Goal: Task Accomplishment & Management: Use online tool/utility

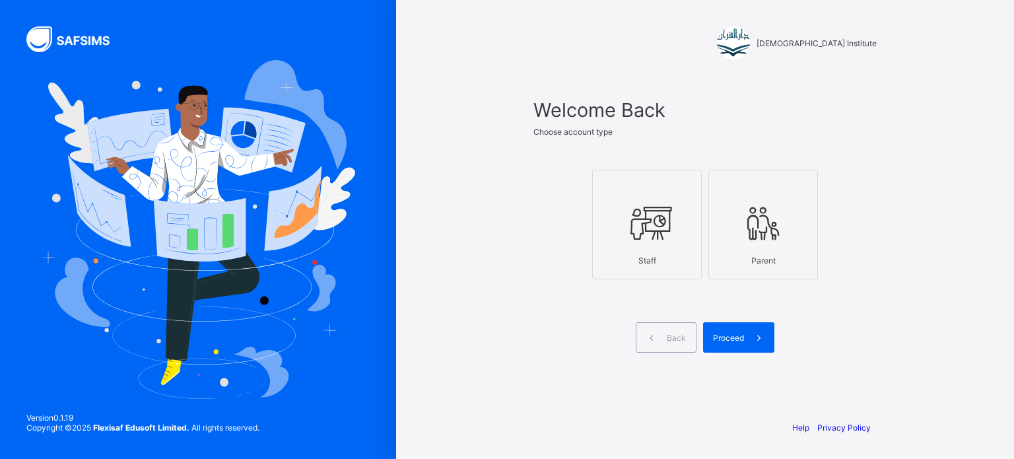
click at [645, 244] on div at bounding box center [647, 223] width 95 height 52
click at [740, 347] on div "Proceed" at bounding box center [738, 337] width 71 height 30
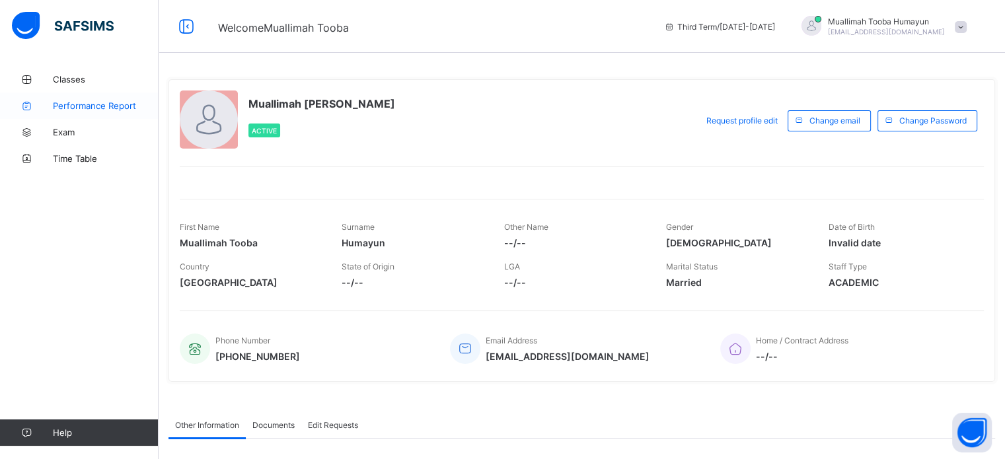
click at [118, 108] on span "Performance Report" at bounding box center [106, 105] width 106 height 11
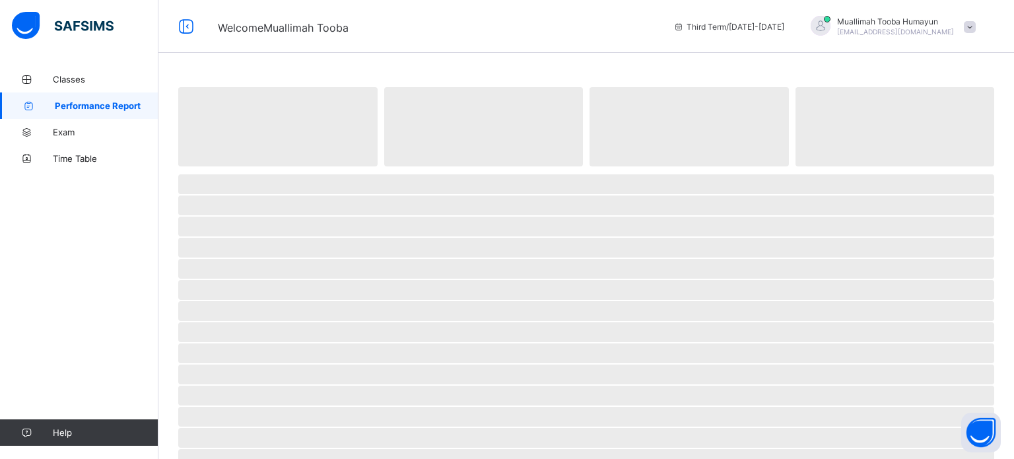
select select "****"
select select "*"
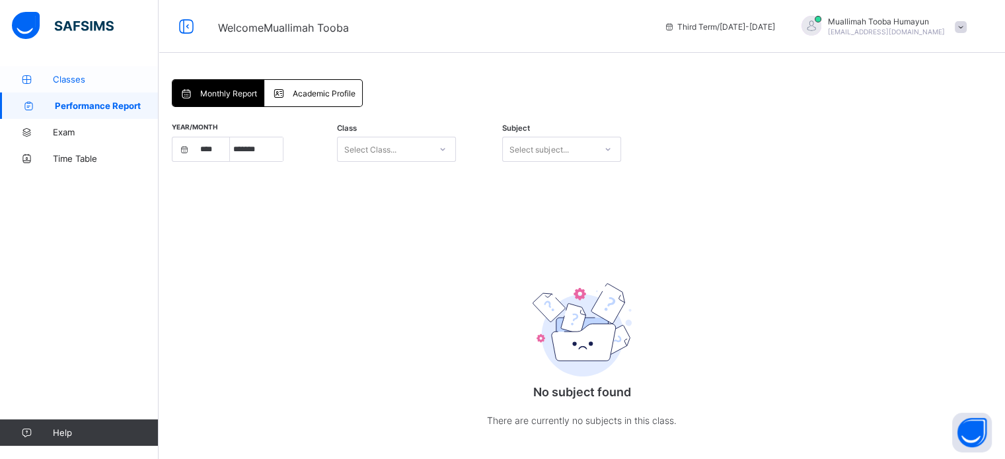
click at [106, 81] on span "Classes" at bounding box center [106, 79] width 106 height 11
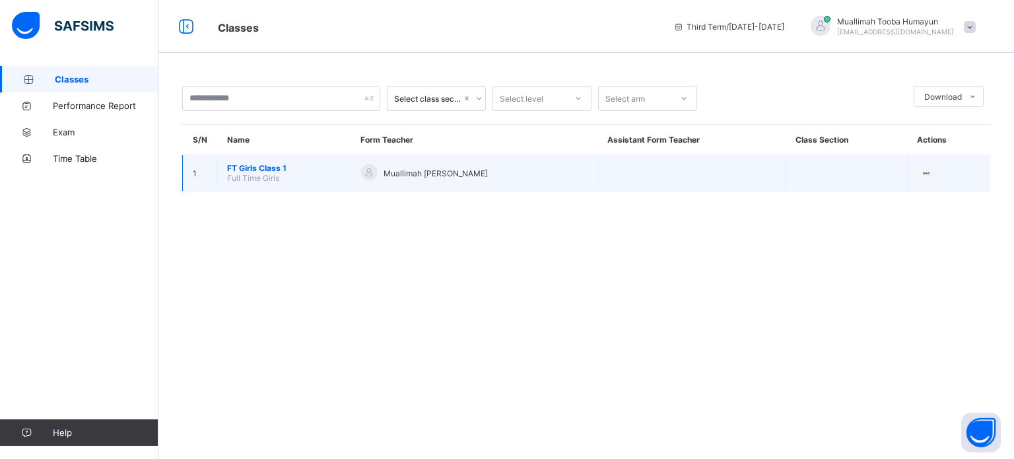
click at [320, 169] on span "FT Girls Class 1" at bounding box center [284, 168] width 114 height 10
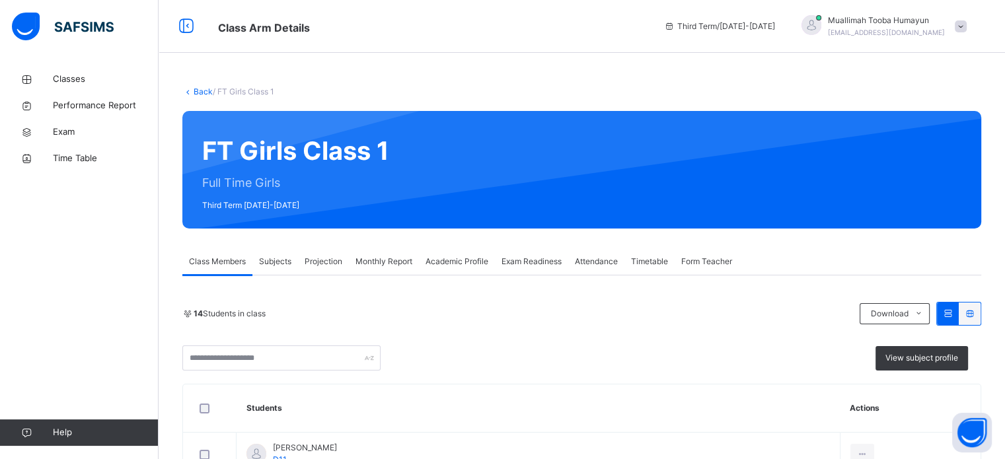
scroll to position [77, 0]
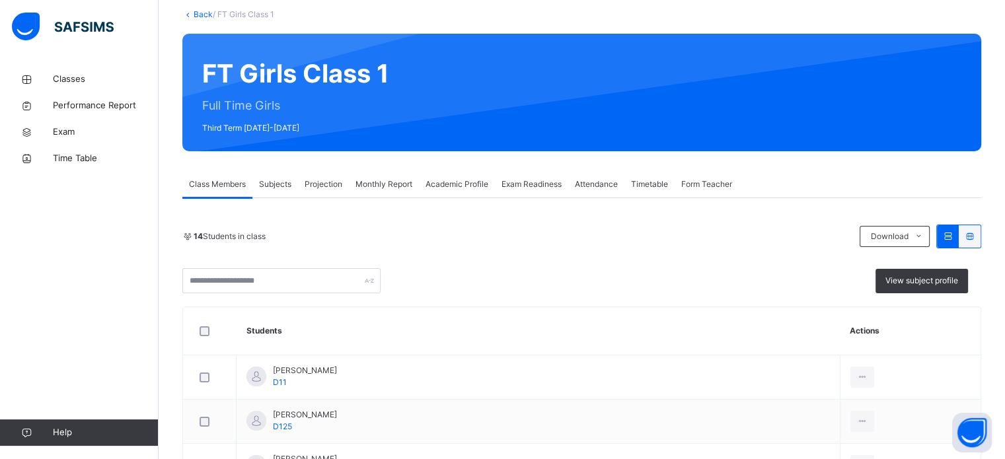
click at [322, 178] on span "Projection" at bounding box center [323, 184] width 38 height 12
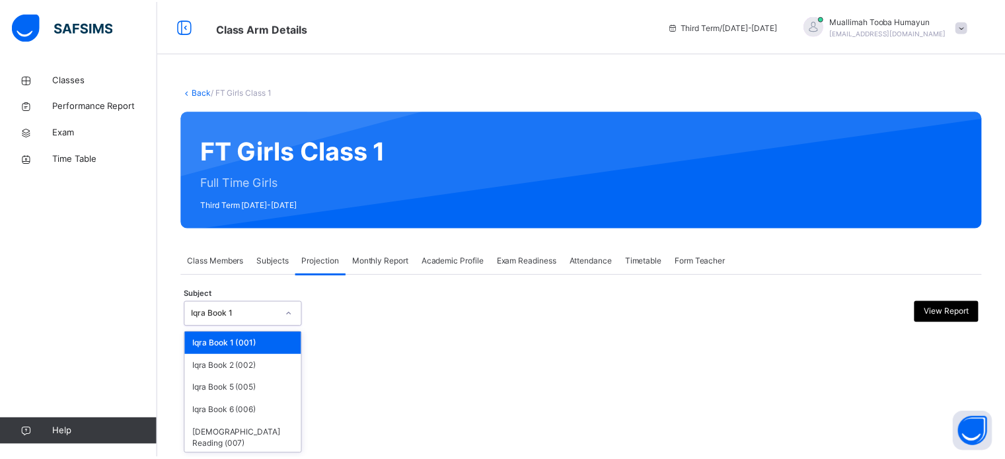
scroll to position [24, 0]
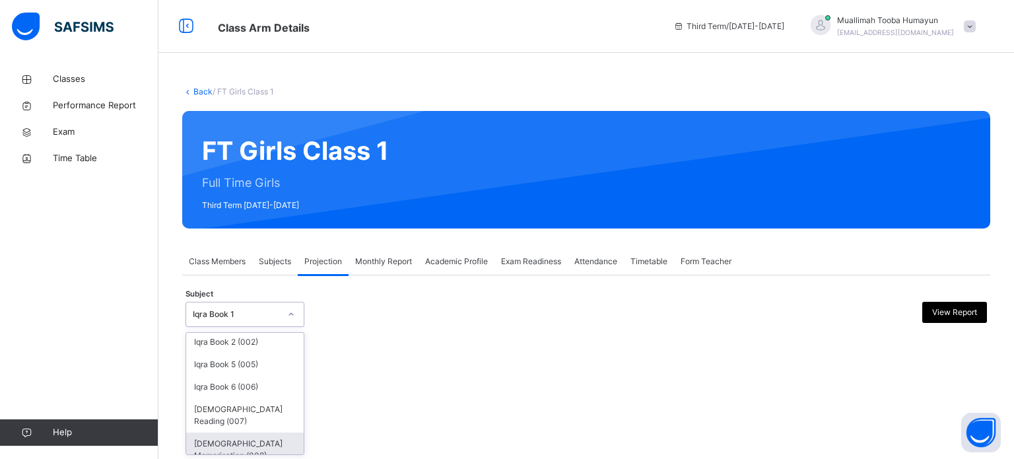
click at [252, 433] on div "[DEMOGRAPHIC_DATA] Memorisation (008)" at bounding box center [245, 450] width 118 height 34
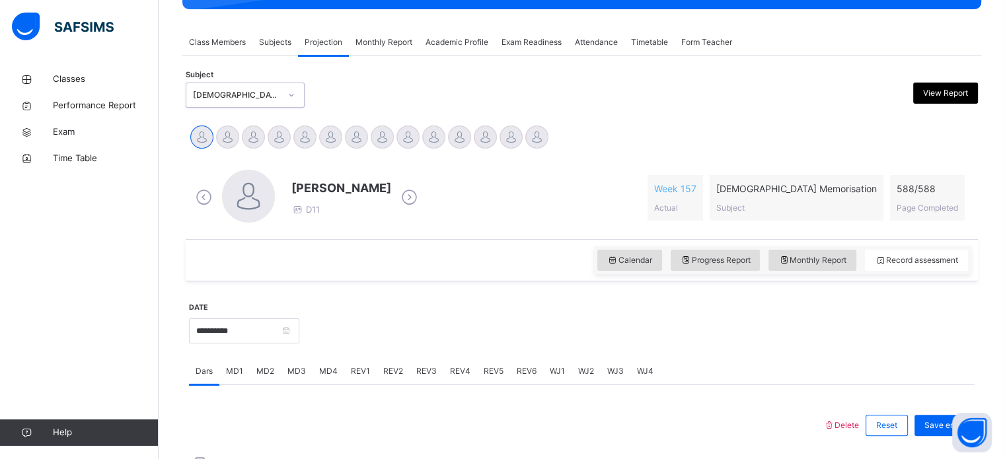
scroll to position [233, 0]
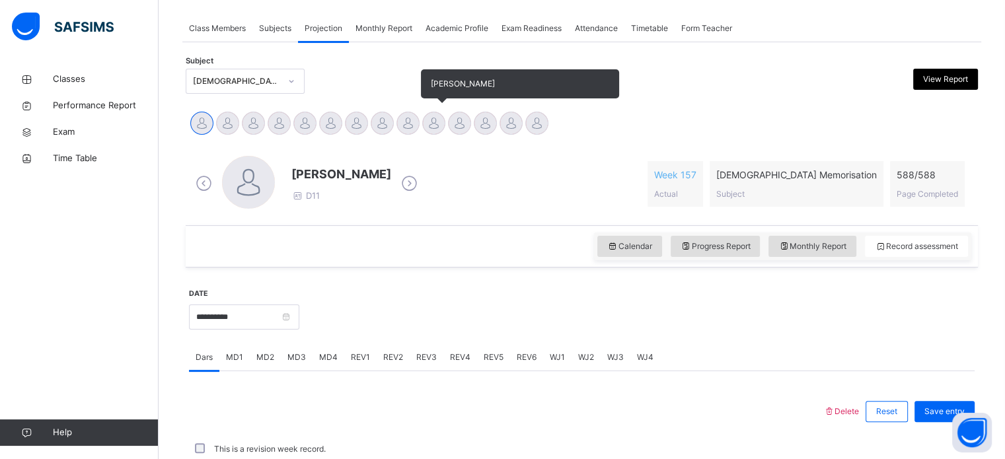
click at [439, 129] on div at bounding box center [433, 123] width 23 height 23
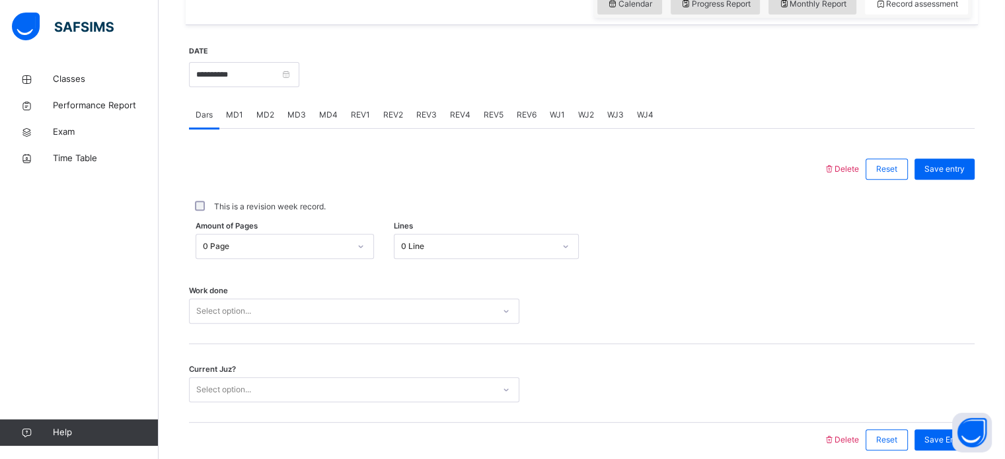
scroll to position [477, 0]
click at [272, 119] on div "MD2" at bounding box center [265, 113] width 31 height 26
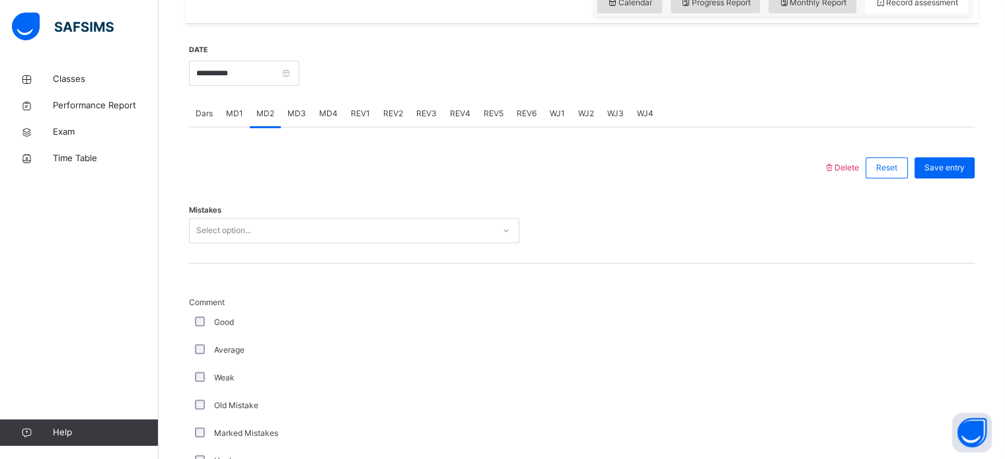
click at [289, 253] on div "Mistakes Select option..." at bounding box center [581, 224] width 785 height 79
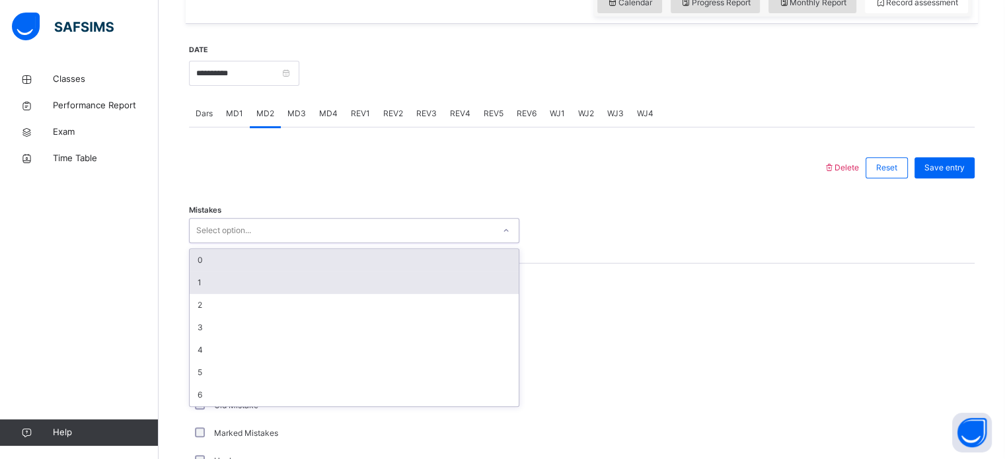
click at [266, 283] on div "1" at bounding box center [354, 282] width 329 height 22
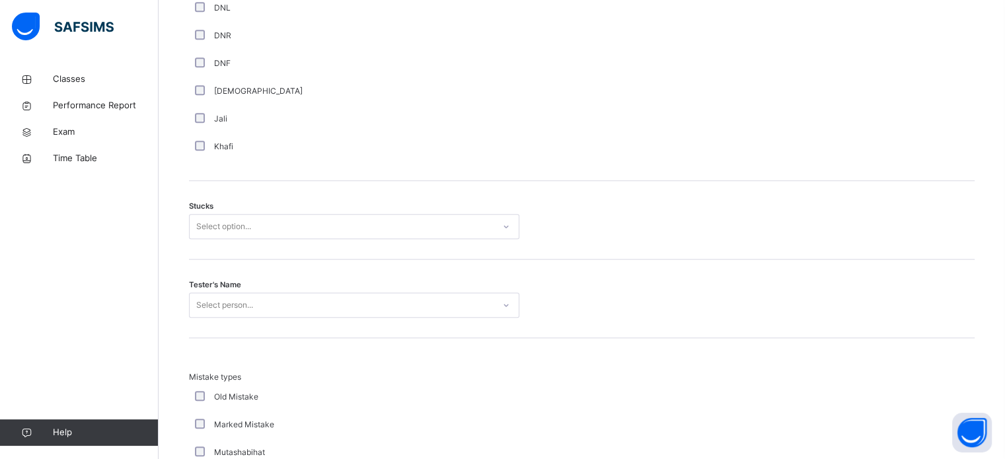
scroll to position [981, 0]
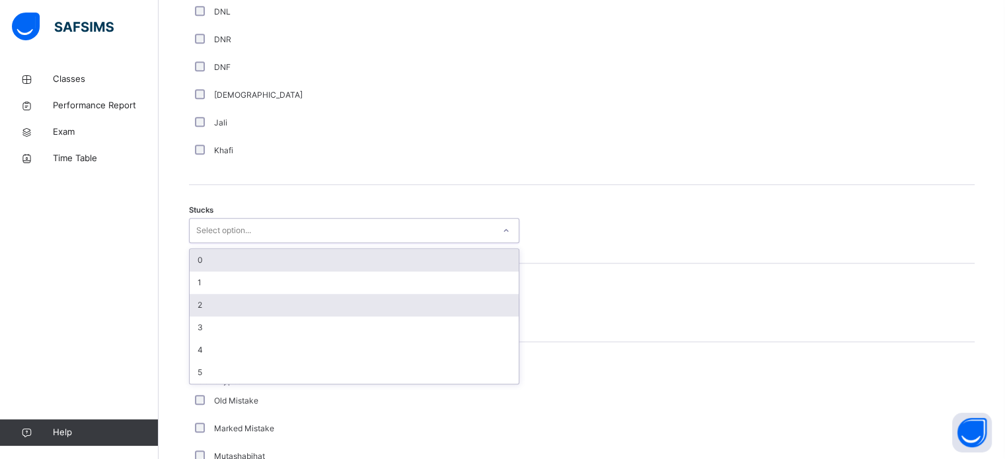
click at [325, 309] on div "2" at bounding box center [354, 305] width 329 height 22
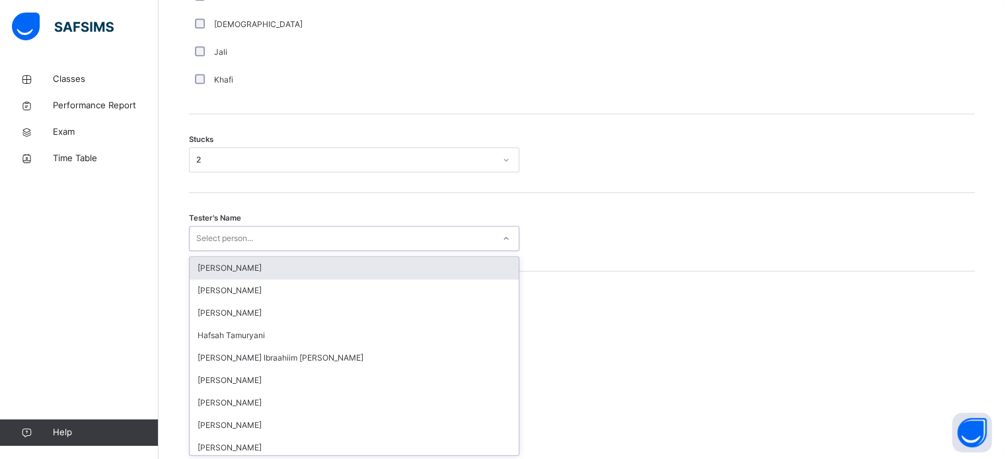
scroll to position [1053, 0]
type input "***"
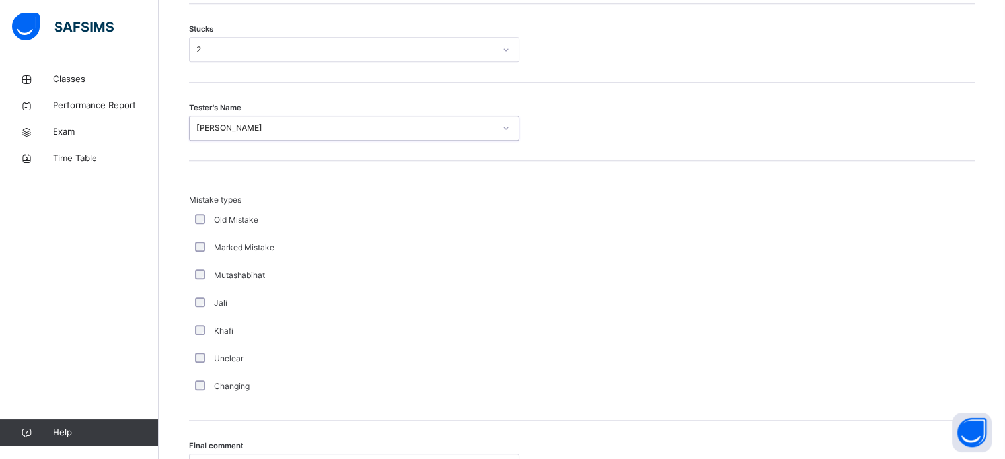
scroll to position [1295, 0]
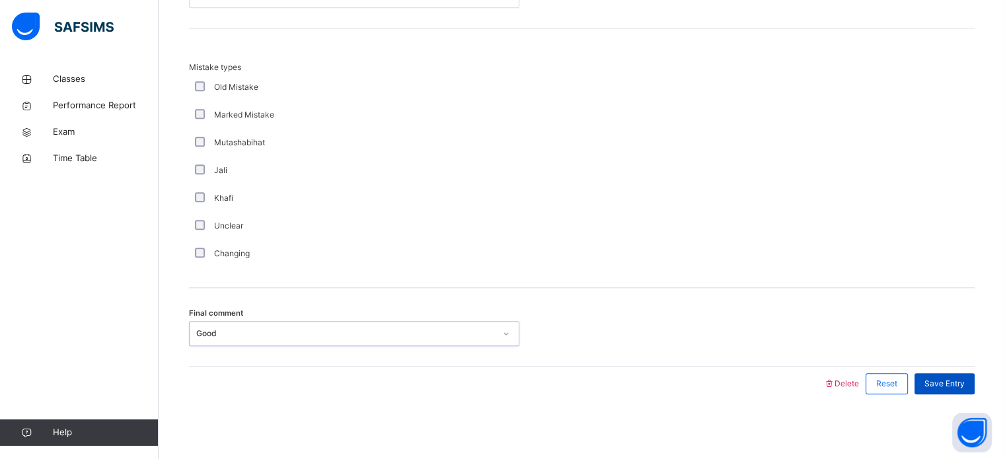
click at [952, 381] on span "Save Entry" at bounding box center [944, 384] width 40 height 12
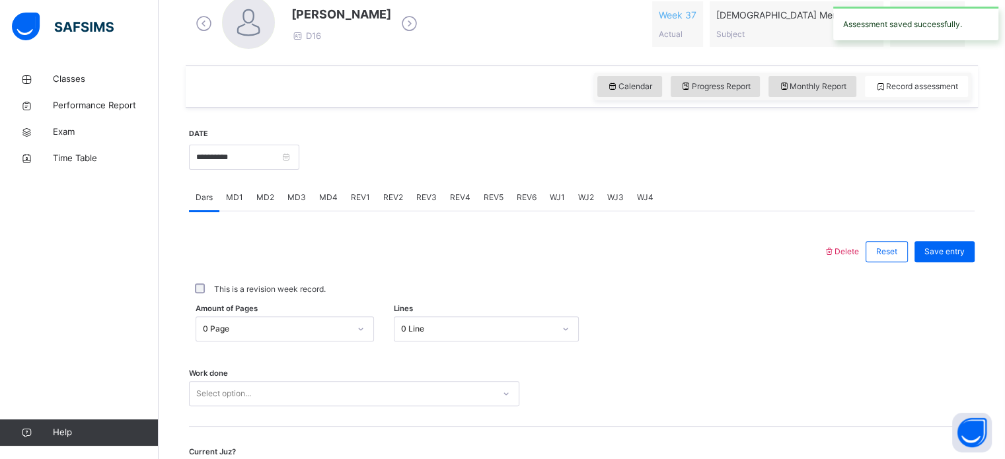
scroll to position [382, 0]
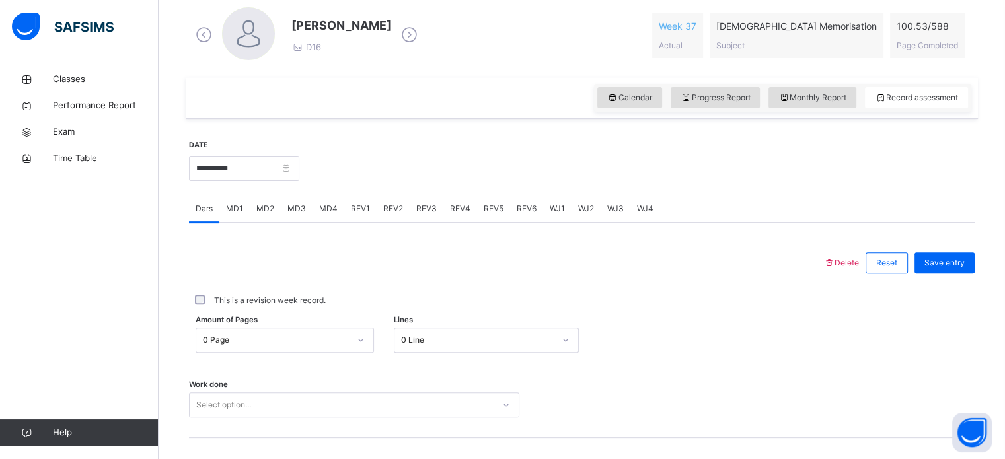
click at [396, 214] on div "REV2" at bounding box center [392, 208] width 33 height 26
click at [330, 215] on div "MD4" at bounding box center [328, 208] width 32 height 26
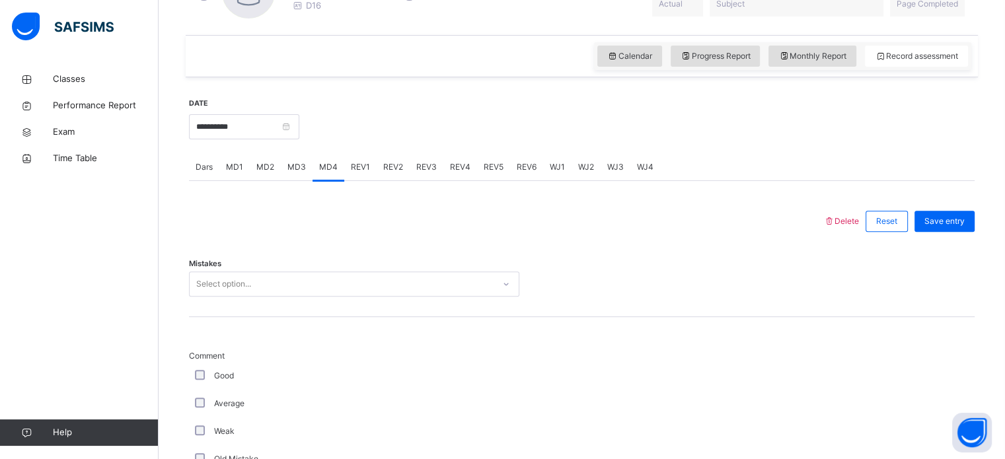
scroll to position [429, 0]
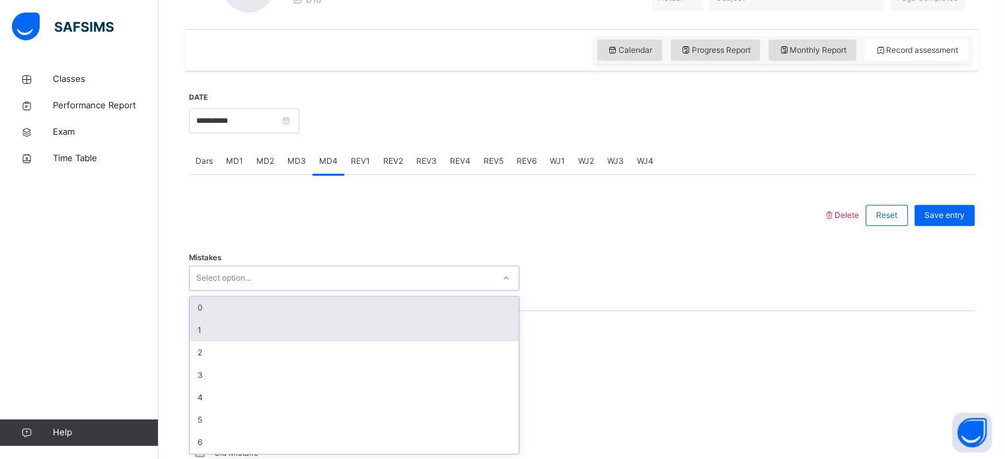
click at [275, 333] on div "1" at bounding box center [354, 330] width 329 height 22
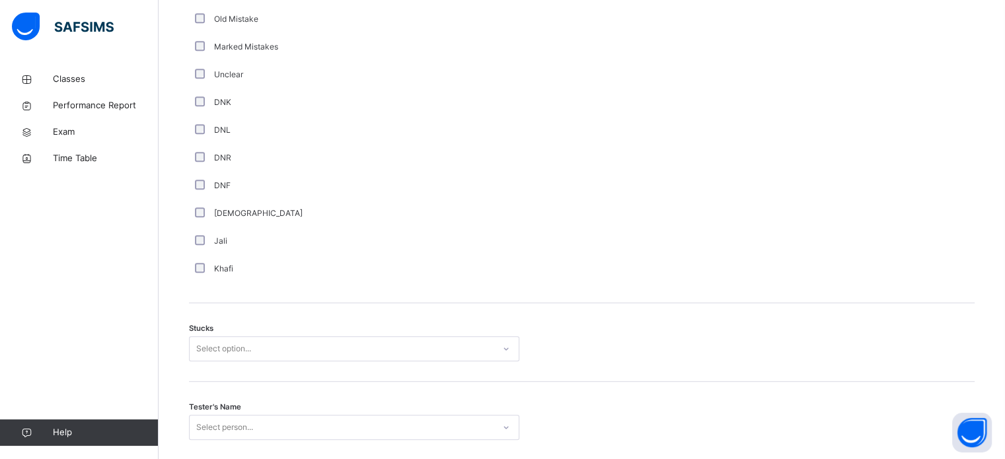
scroll to position [957, 0]
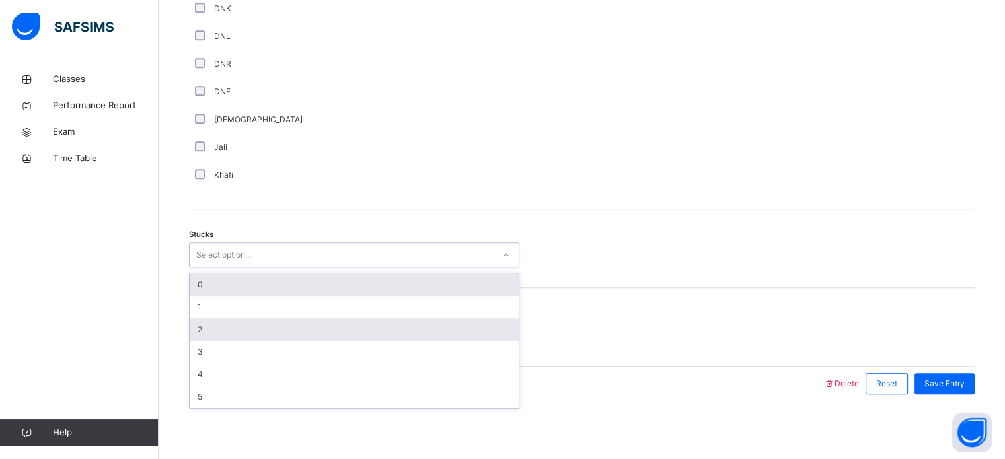
click at [269, 333] on div "2" at bounding box center [354, 329] width 329 height 22
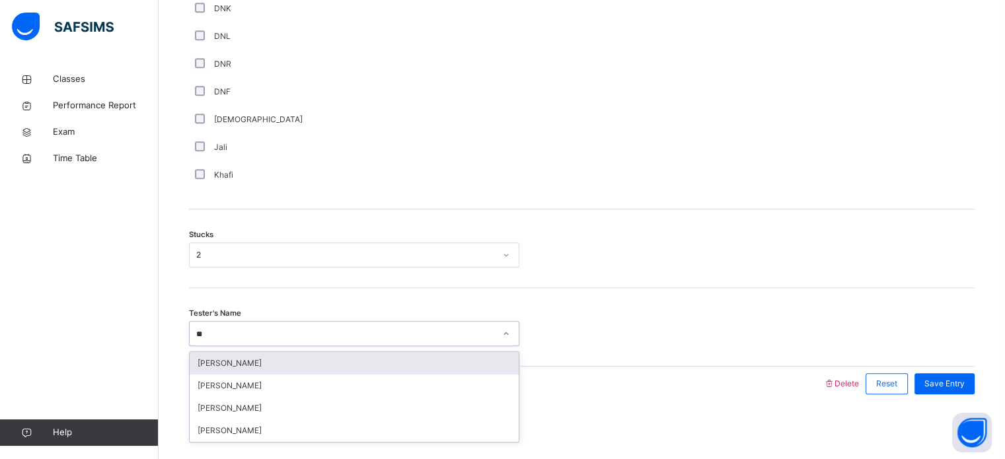
type input "***"
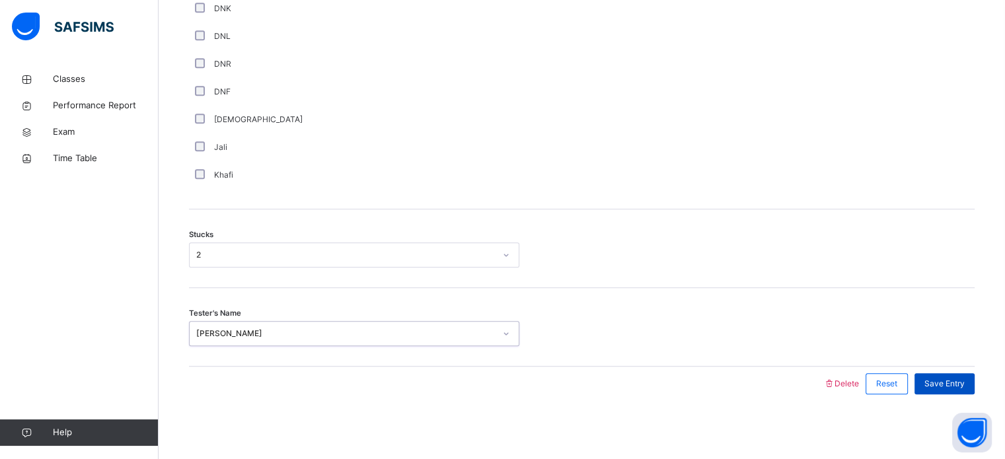
click at [960, 386] on span "Save Entry" at bounding box center [944, 384] width 40 height 12
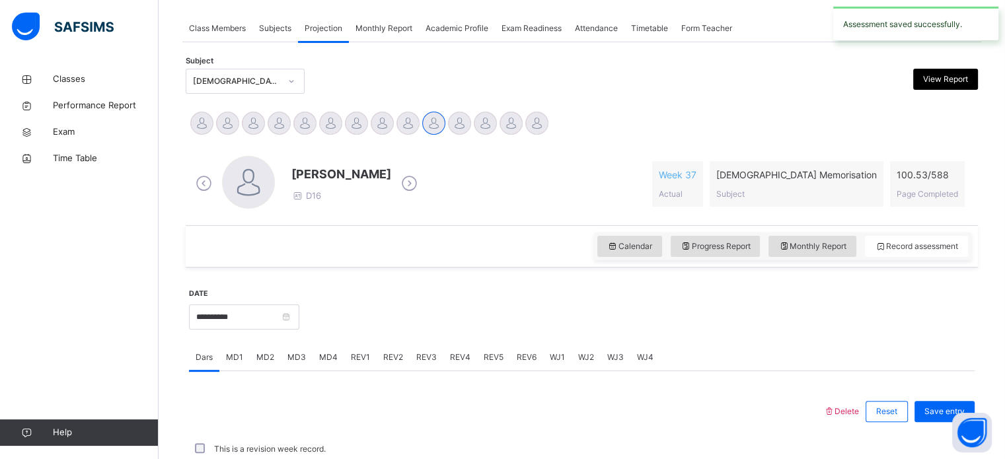
scroll to position [532, 0]
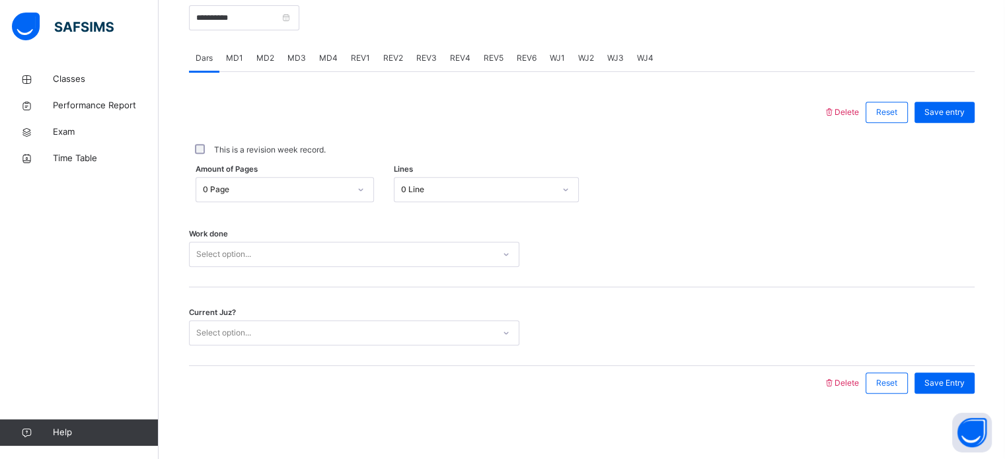
click at [265, 60] on span "MD2" at bounding box center [265, 58] width 18 height 12
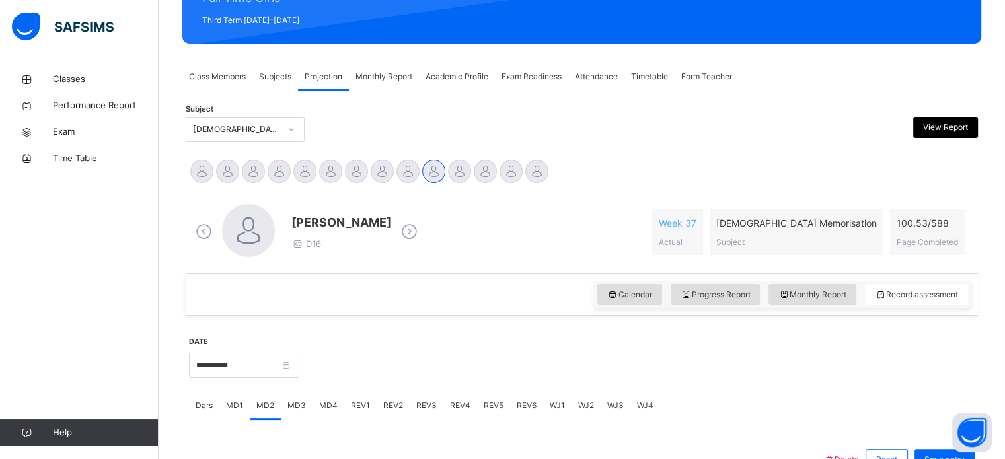
scroll to position [187, 0]
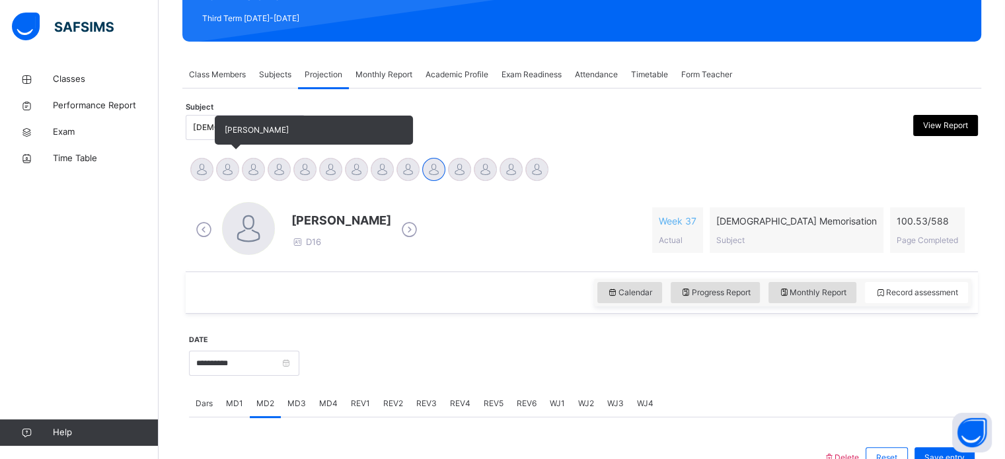
click at [227, 171] on div at bounding box center [227, 169] width 23 height 23
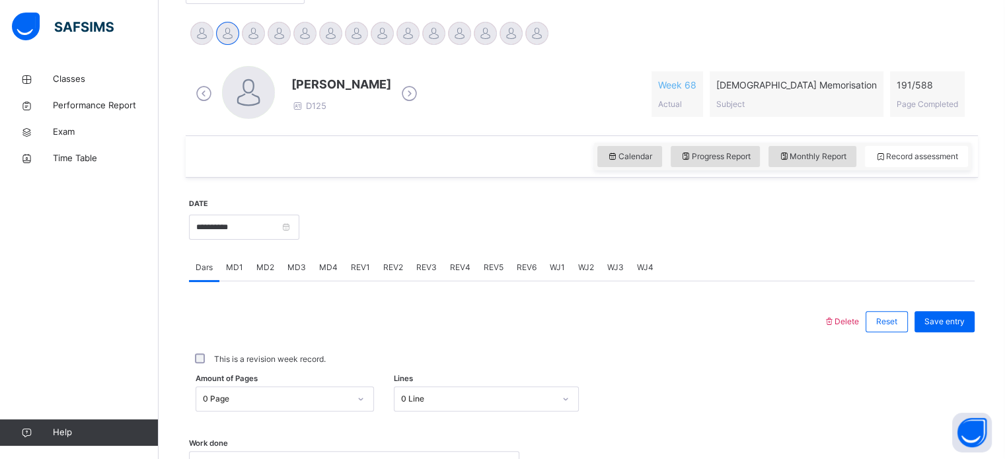
scroll to position [324, 0]
click at [263, 271] on span "MD2" at bounding box center [265, 267] width 18 height 12
click at [296, 271] on span "MD3" at bounding box center [296, 267] width 18 height 12
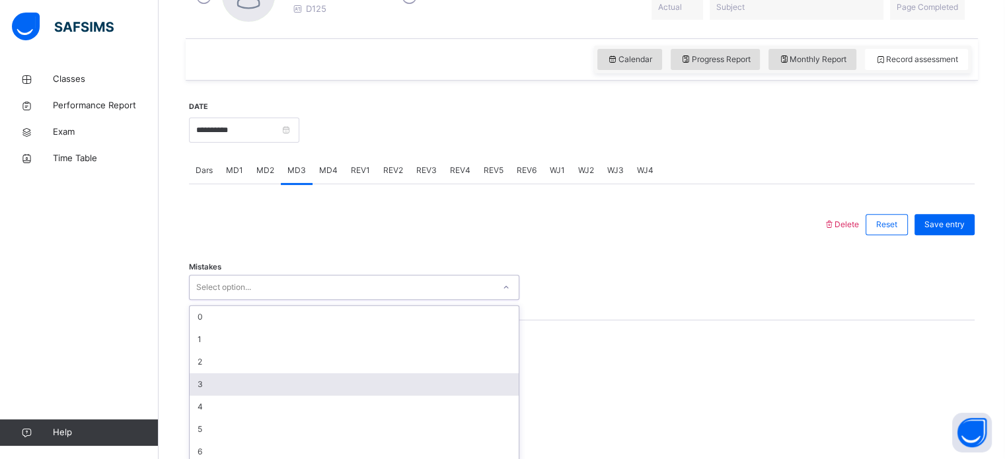
scroll to position [429, 0]
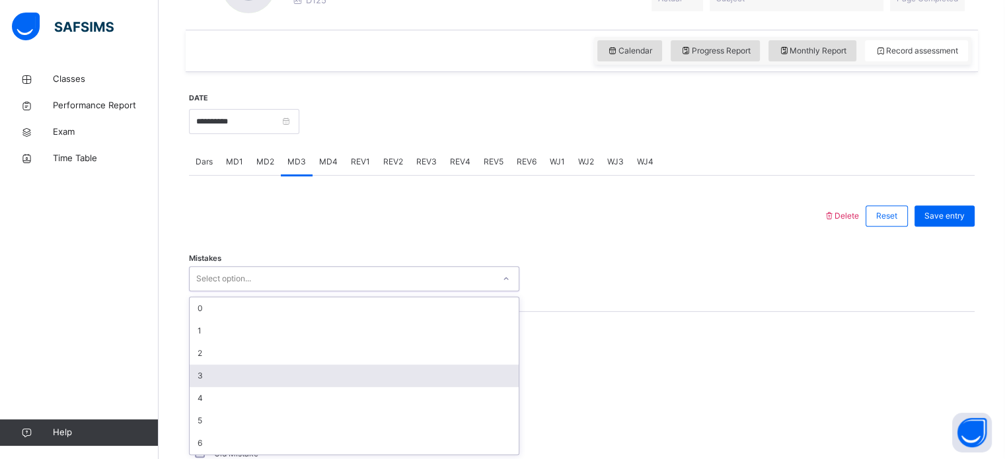
click at [244, 291] on div "option 3 focused, 4 of 7. 7 results available. Use Up and Down to choose option…" at bounding box center [354, 278] width 330 height 25
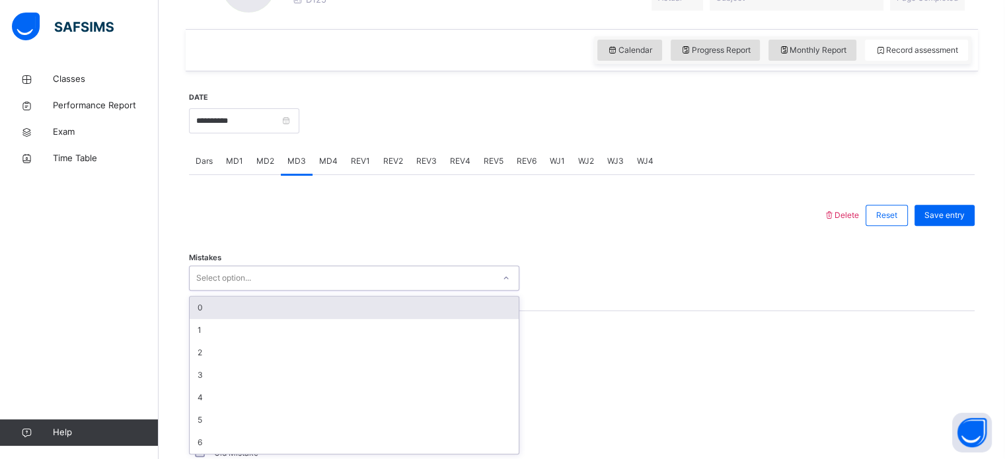
click at [214, 306] on div "0" at bounding box center [354, 308] width 329 height 22
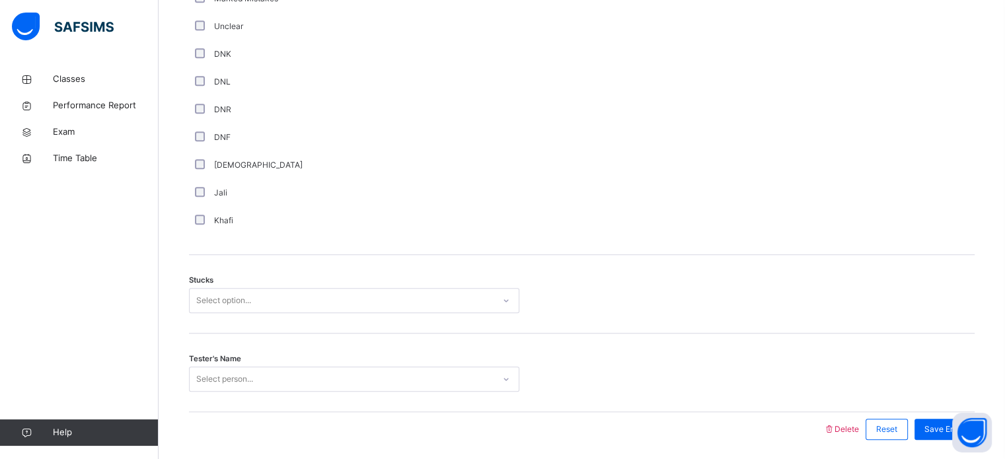
scroll to position [923, 0]
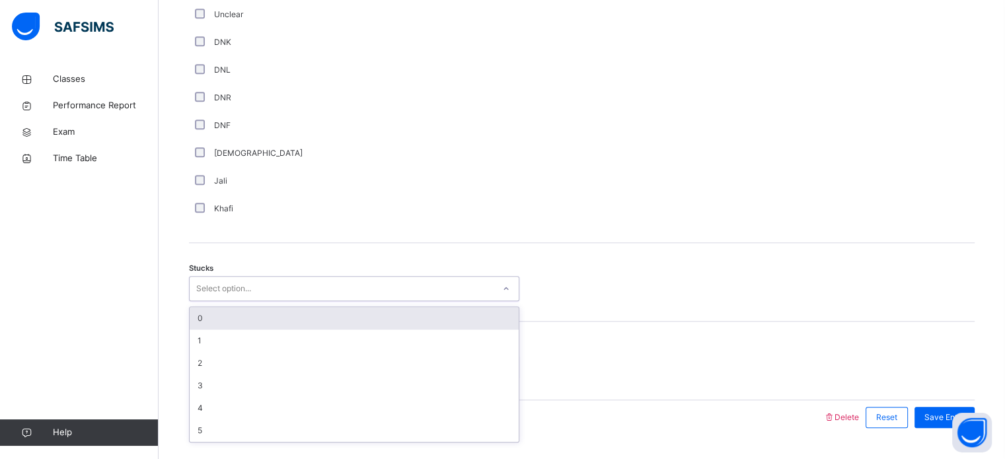
click at [214, 291] on div "Select option..." at bounding box center [223, 288] width 55 height 25
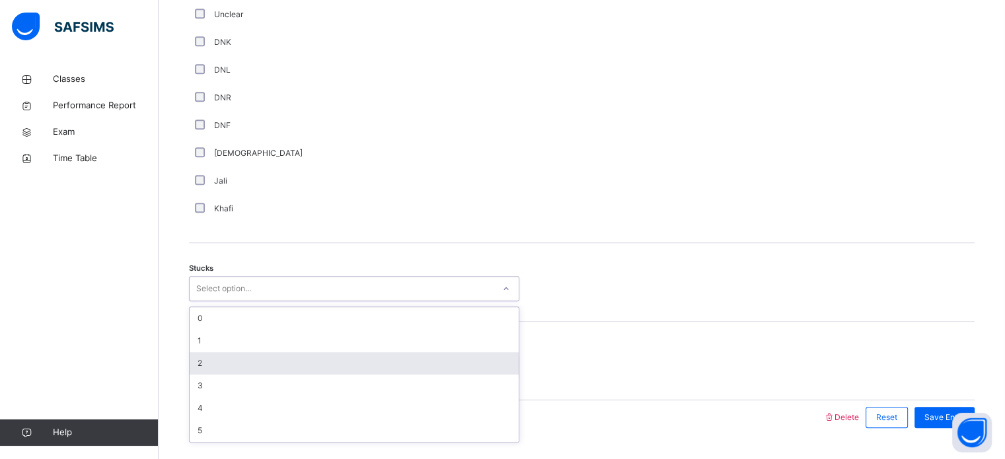
click at [217, 359] on div "2" at bounding box center [354, 363] width 329 height 22
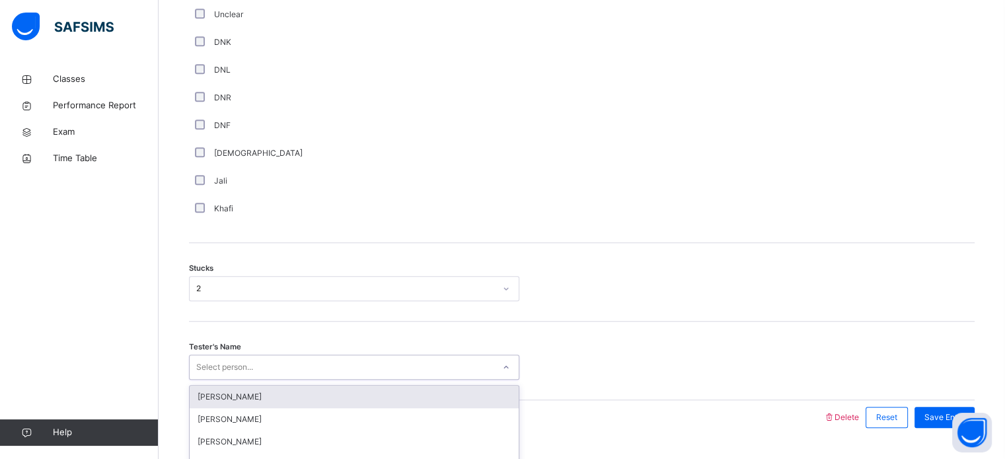
scroll to position [957, 0]
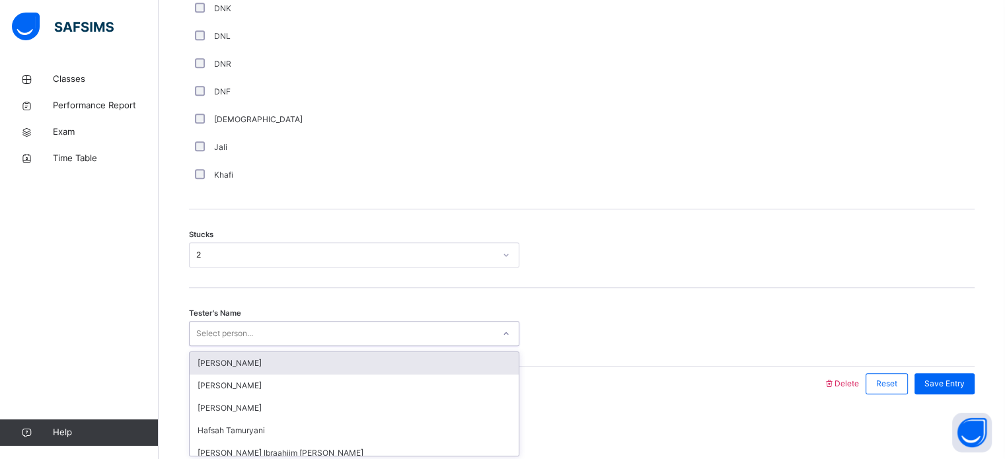
click at [206, 346] on div "option [PERSON_NAME] focused, 1 of 45. 45 results available. Use Up and Down to…" at bounding box center [354, 333] width 330 height 25
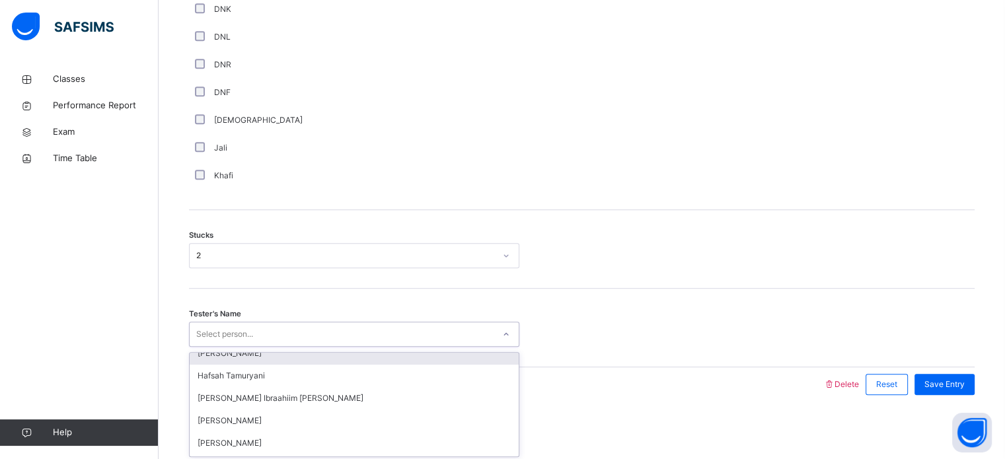
scroll to position [106, 0]
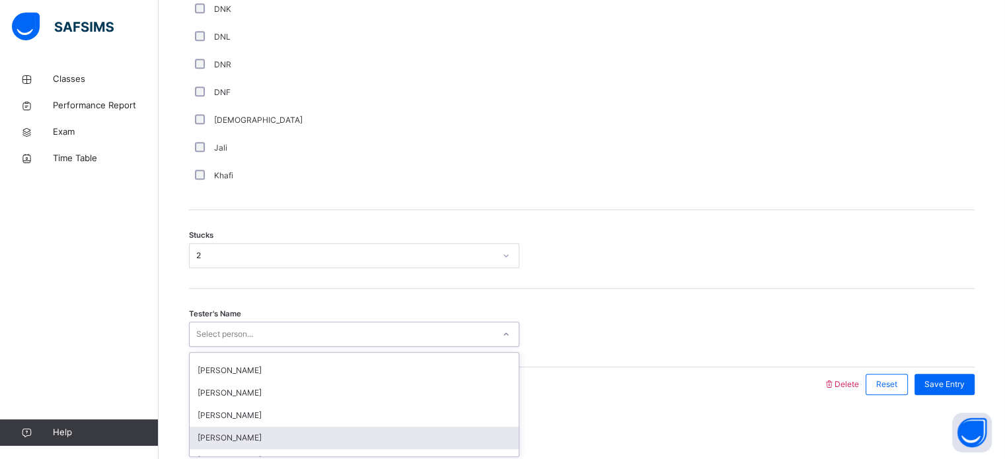
click at [237, 432] on div "[PERSON_NAME]" at bounding box center [354, 438] width 329 height 22
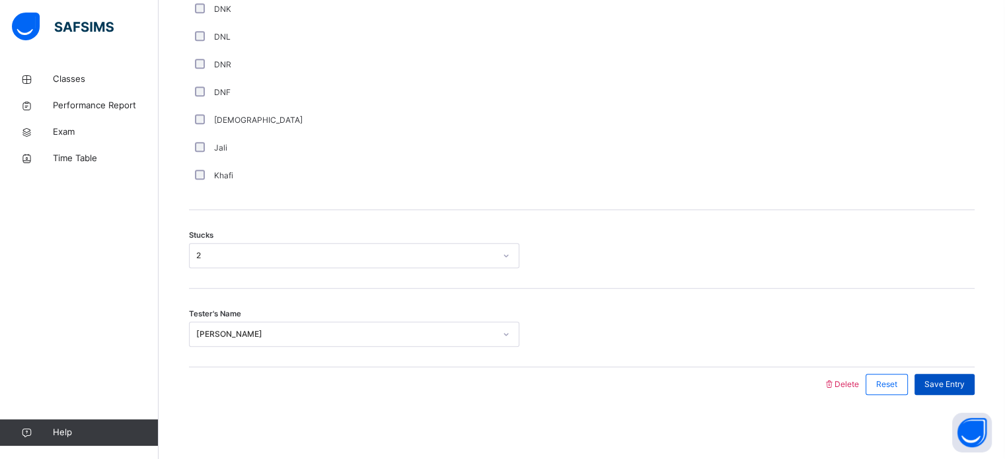
click at [942, 374] on div "Save Entry" at bounding box center [944, 384] width 60 height 21
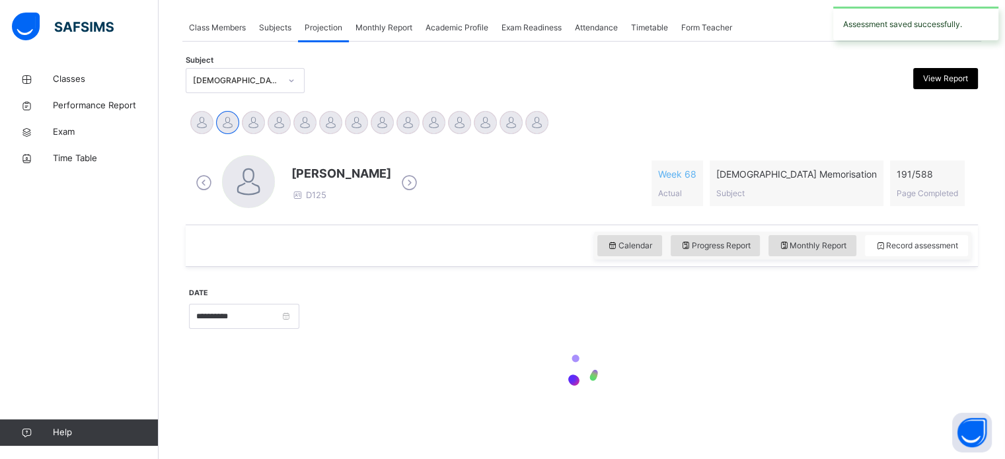
scroll to position [233, 0]
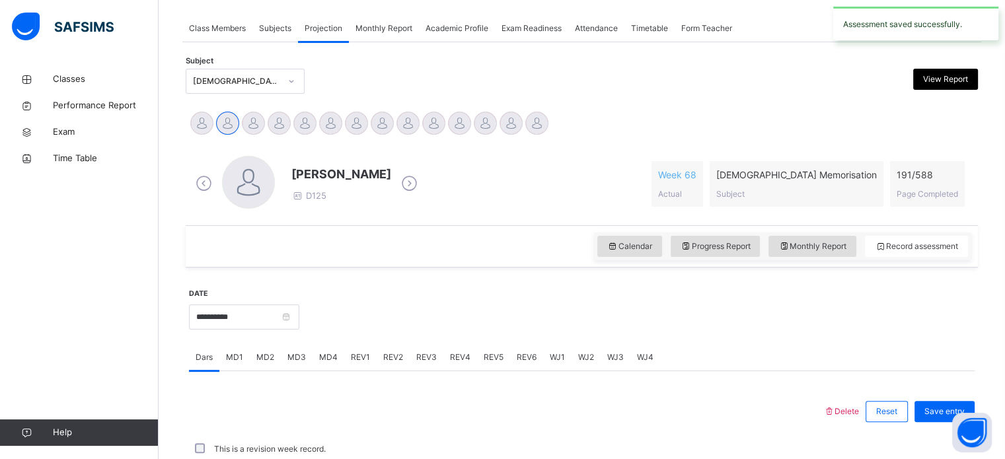
click at [328, 363] on div "MD4" at bounding box center [328, 357] width 32 height 26
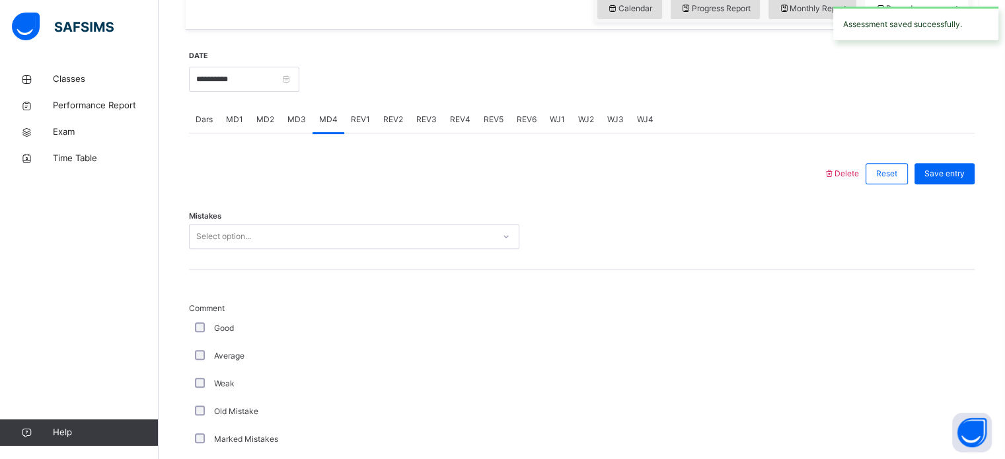
scroll to position [474, 0]
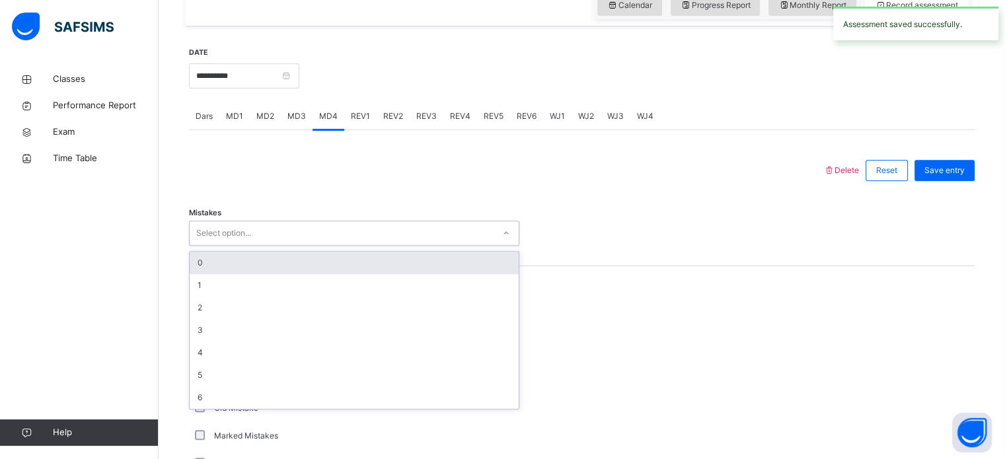
click at [275, 230] on div "Select option..." at bounding box center [342, 233] width 304 height 20
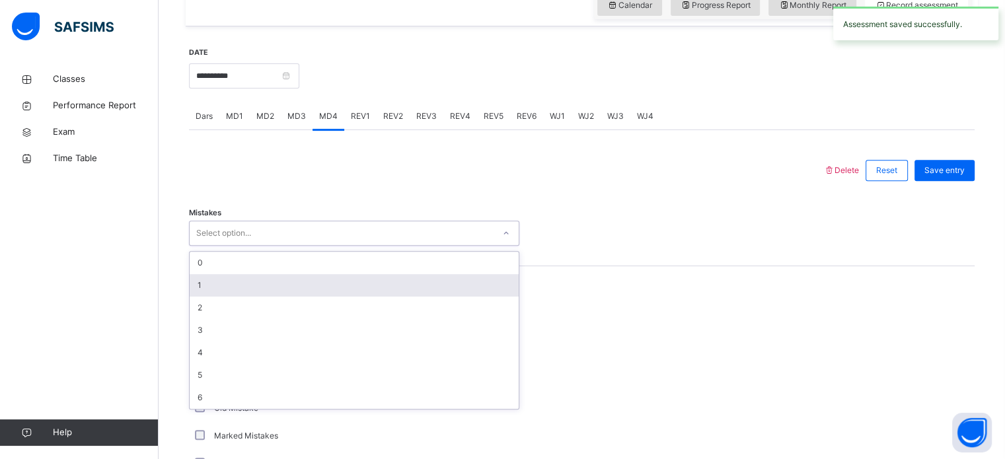
click at [262, 275] on div "1" at bounding box center [354, 285] width 329 height 22
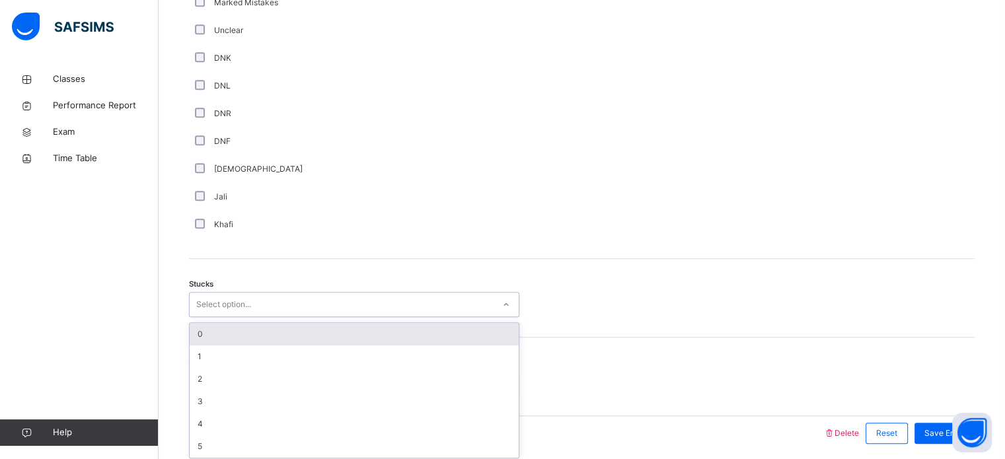
scroll to position [911, 0]
click at [198, 314] on div "option 0 focused, 1 of 6. 6 results available. Use Up and Down to choose option…" at bounding box center [354, 301] width 330 height 25
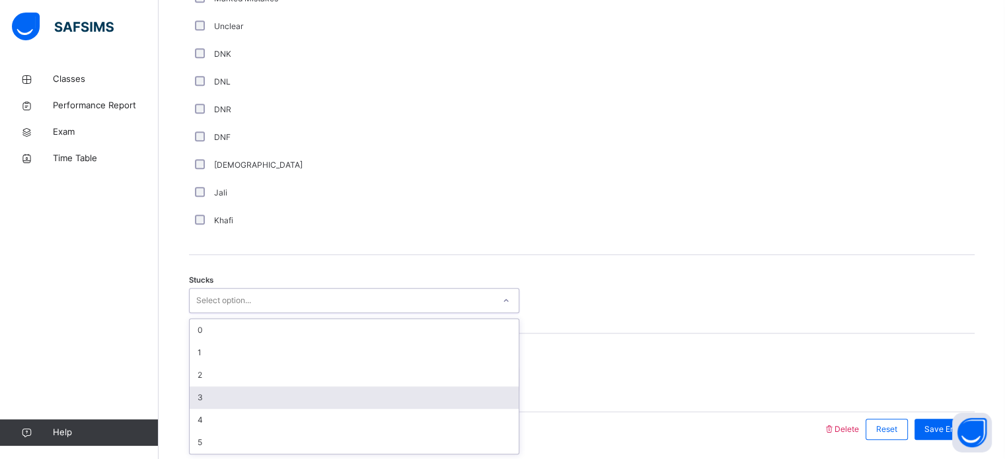
click at [211, 396] on div "3" at bounding box center [354, 397] width 329 height 22
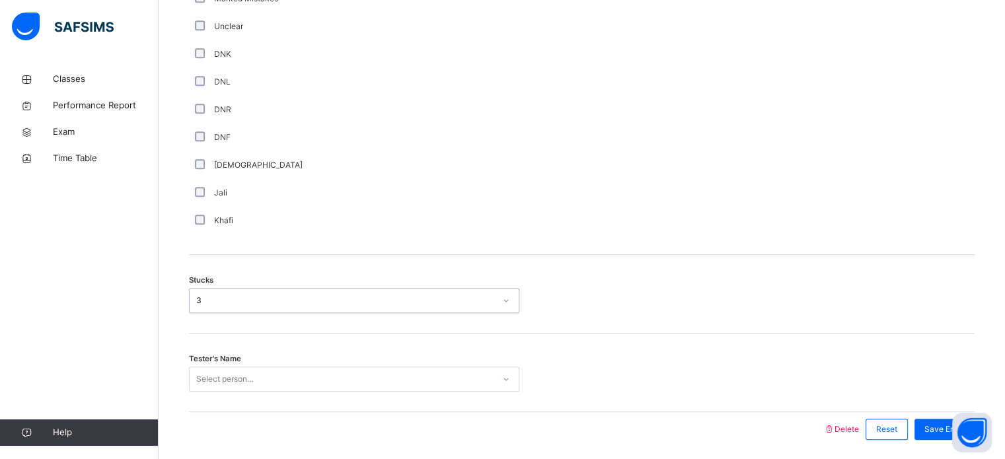
scroll to position [957, 0]
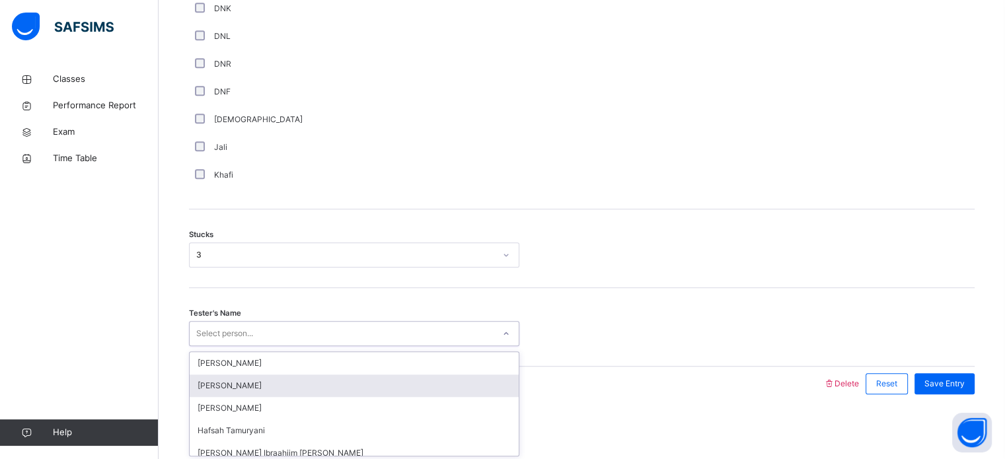
click at [209, 346] on div "option [PERSON_NAME] focused, 2 of 45. 45 results available. Use Up and Down to…" at bounding box center [354, 333] width 330 height 25
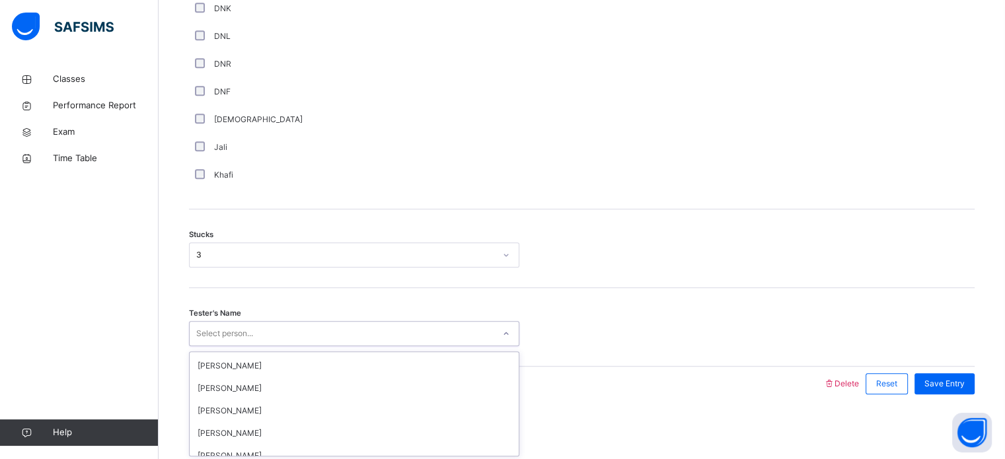
scroll to position [110, 0]
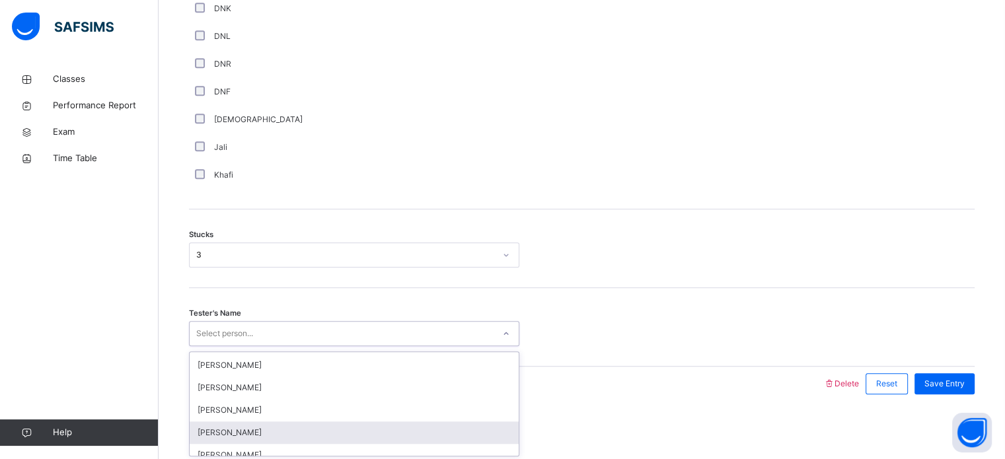
click at [264, 425] on div "[PERSON_NAME]" at bounding box center [354, 432] width 329 height 22
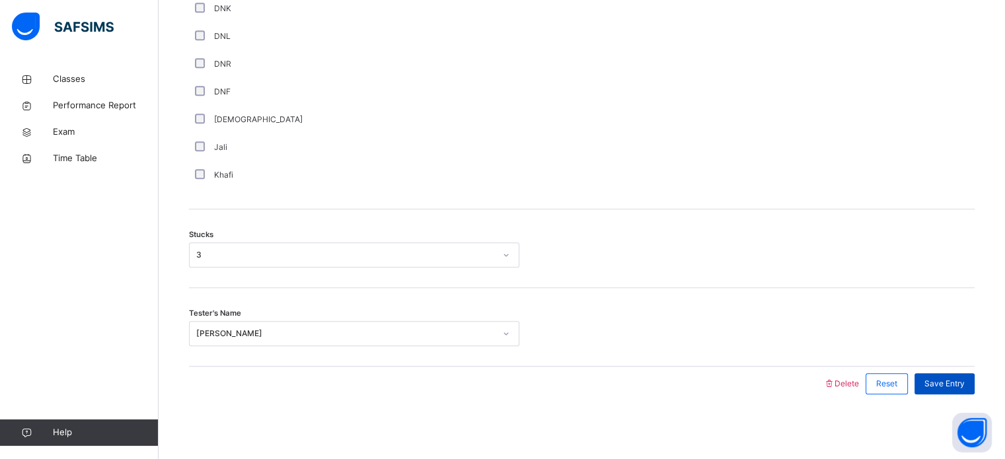
click at [964, 384] on span "Save Entry" at bounding box center [944, 384] width 40 height 12
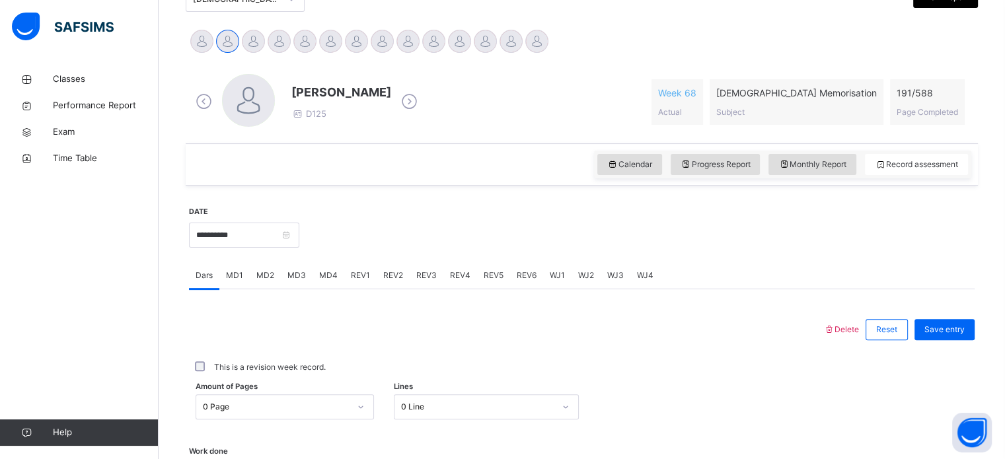
scroll to position [304, 0]
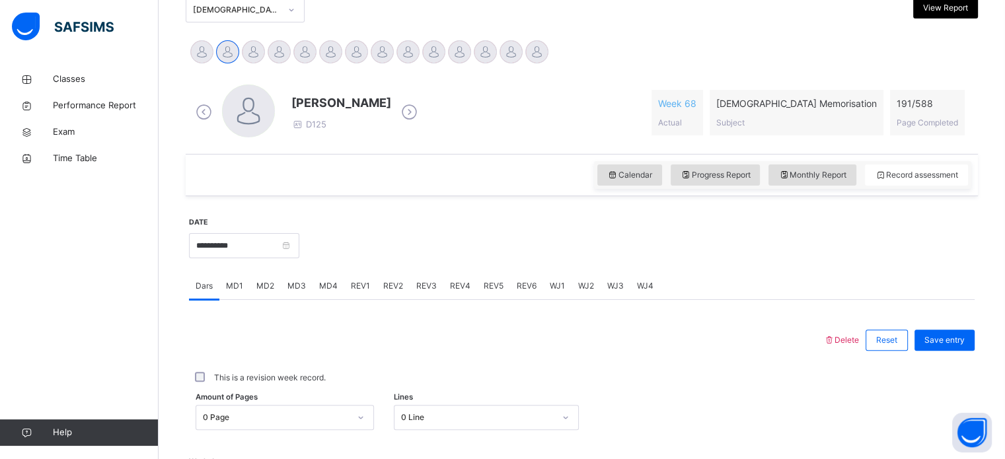
click at [355, 285] on span "REV1" at bounding box center [360, 286] width 19 height 12
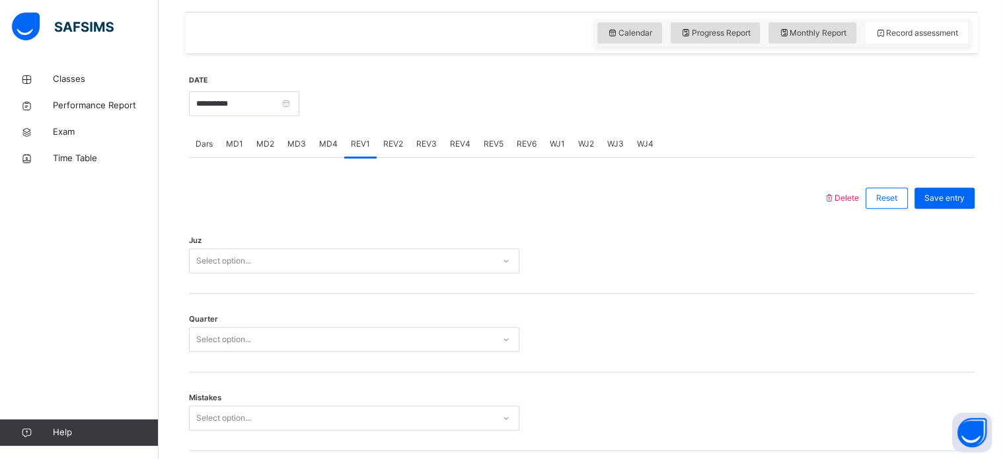
scroll to position [446, 0]
click at [330, 148] on span "MD4" at bounding box center [328, 145] width 18 height 12
click at [256, 147] on span "MD2" at bounding box center [265, 145] width 18 height 12
click at [285, 153] on div "MD3" at bounding box center [297, 144] width 32 height 26
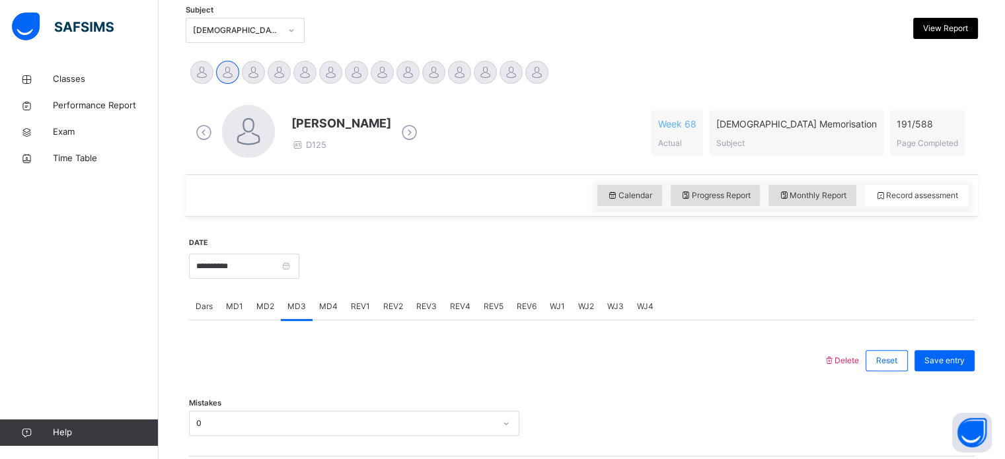
scroll to position [268, 0]
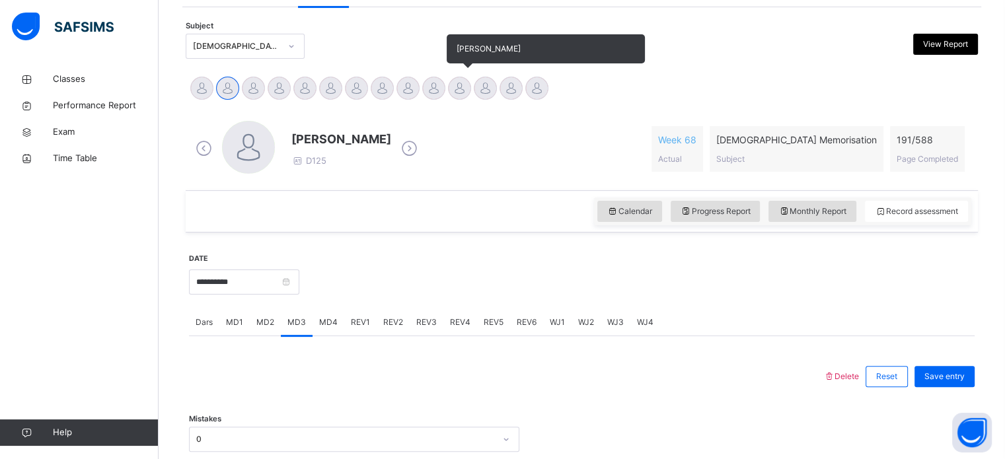
click at [462, 88] on div at bounding box center [459, 88] width 23 height 23
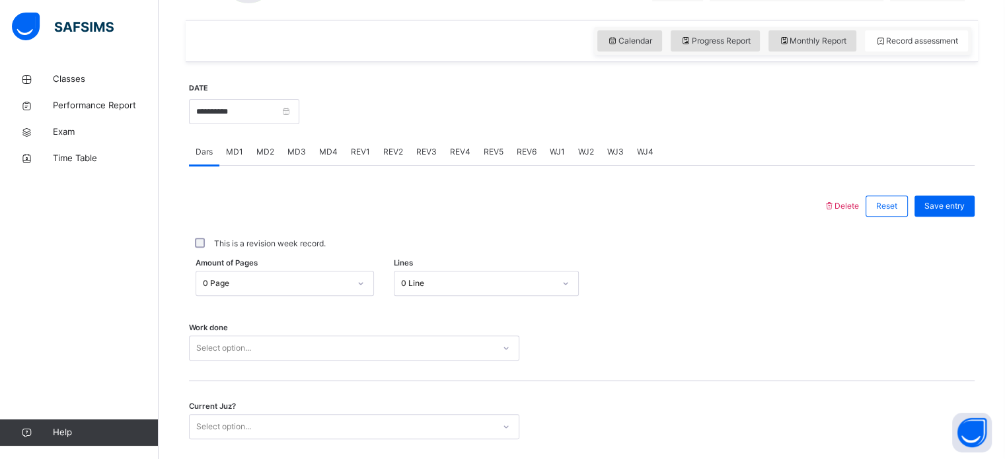
scroll to position [447, 0]
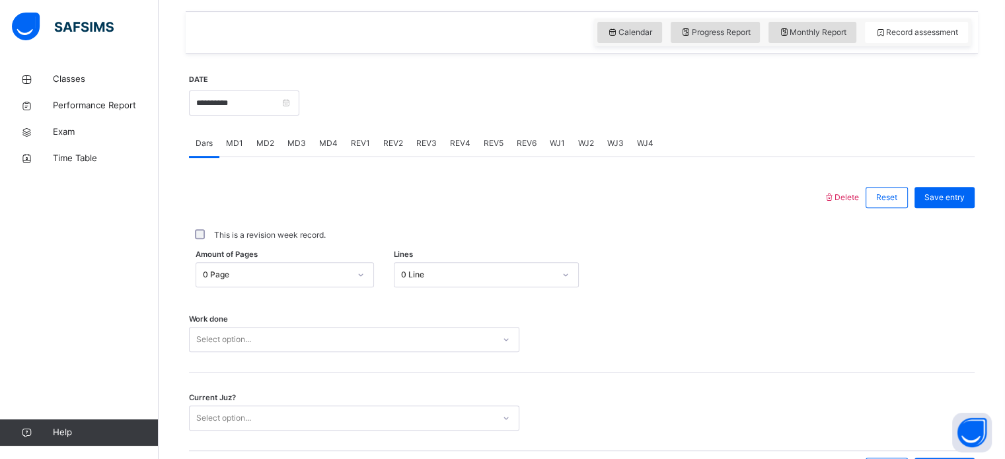
click at [358, 149] on div "REV1" at bounding box center [360, 143] width 32 height 26
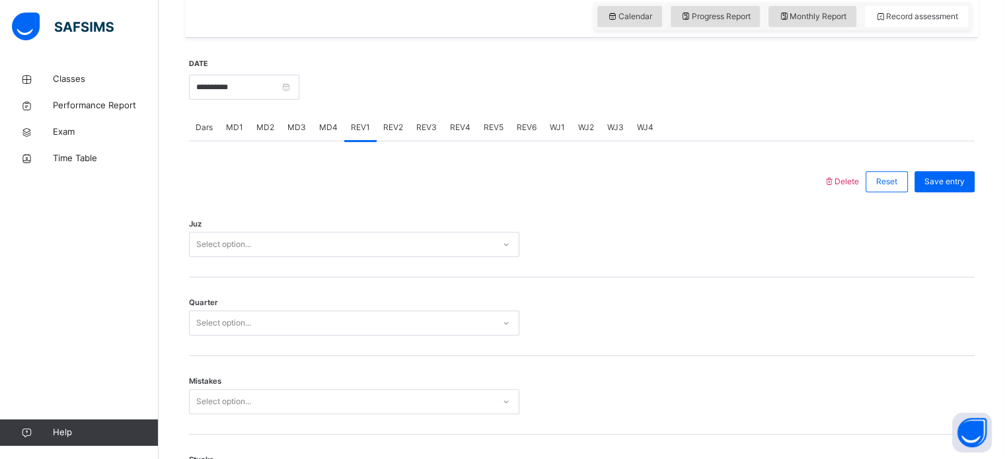
scroll to position [484, 0]
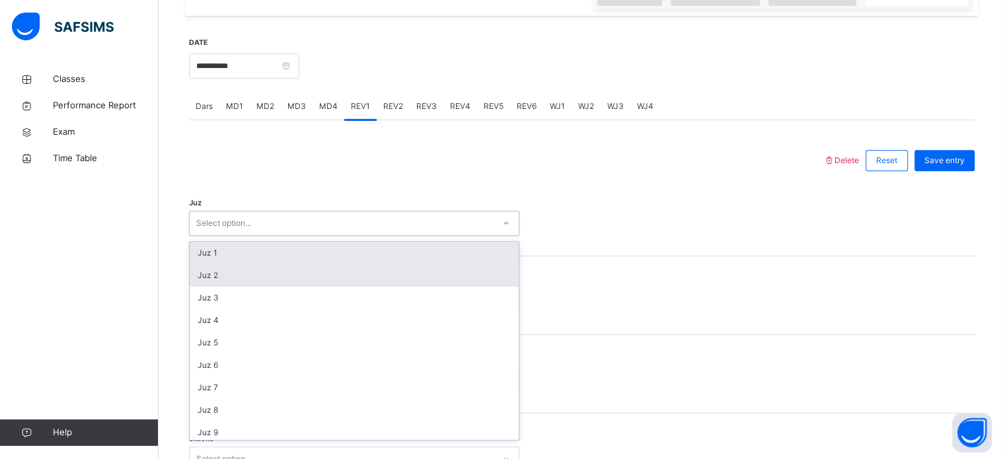
click at [200, 273] on div "Juz 2" at bounding box center [354, 275] width 329 height 22
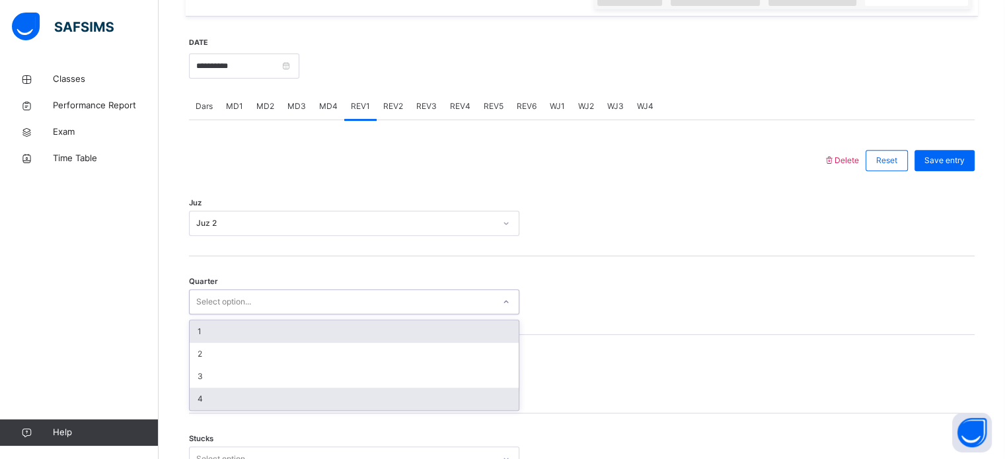
click at [203, 403] on div "4" at bounding box center [354, 399] width 329 height 22
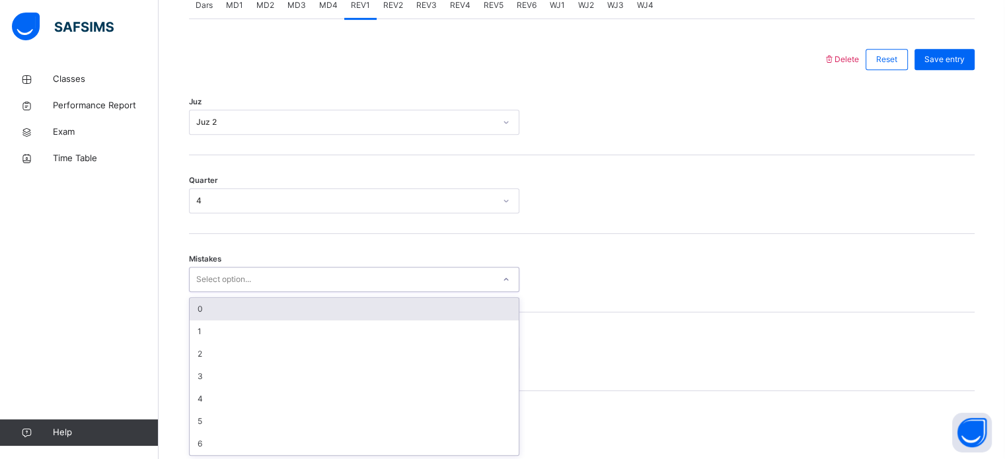
scroll to position [586, 0]
click at [205, 304] on div "0" at bounding box center [354, 308] width 329 height 22
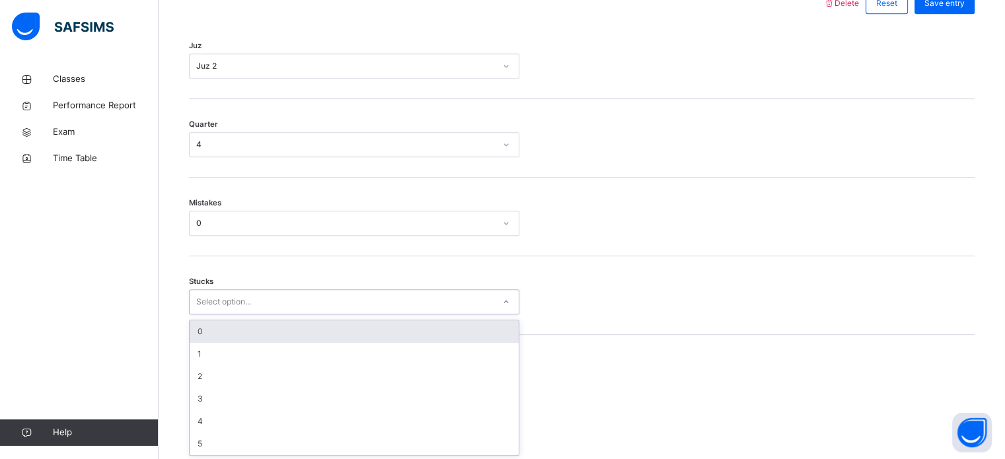
scroll to position [642, 0]
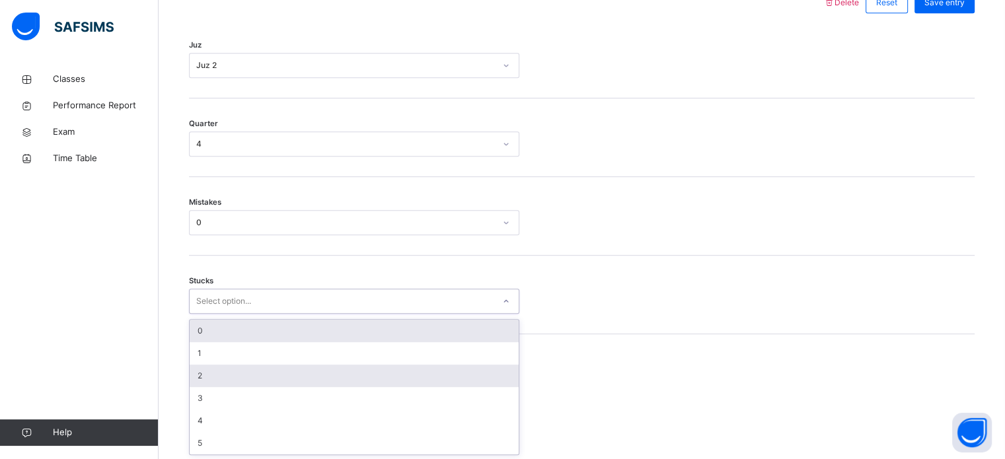
click at [205, 370] on div "2" at bounding box center [354, 376] width 329 height 22
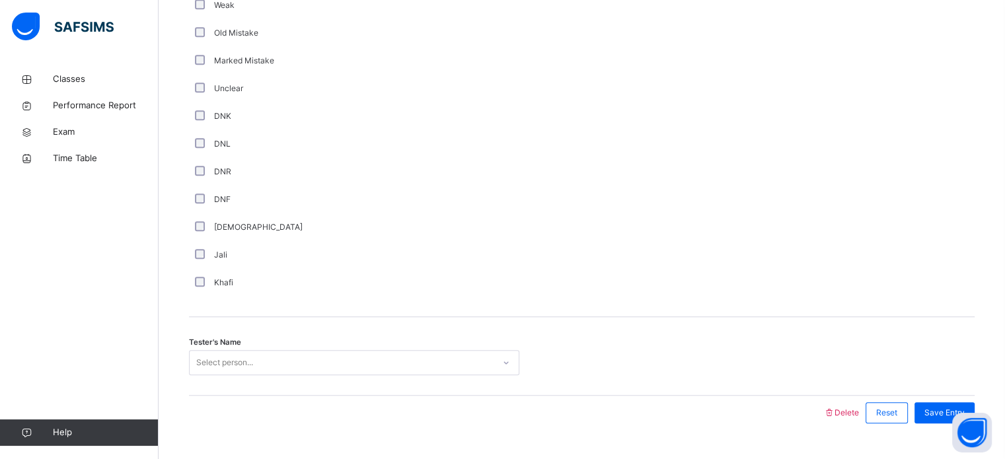
scroll to position [1114, 0]
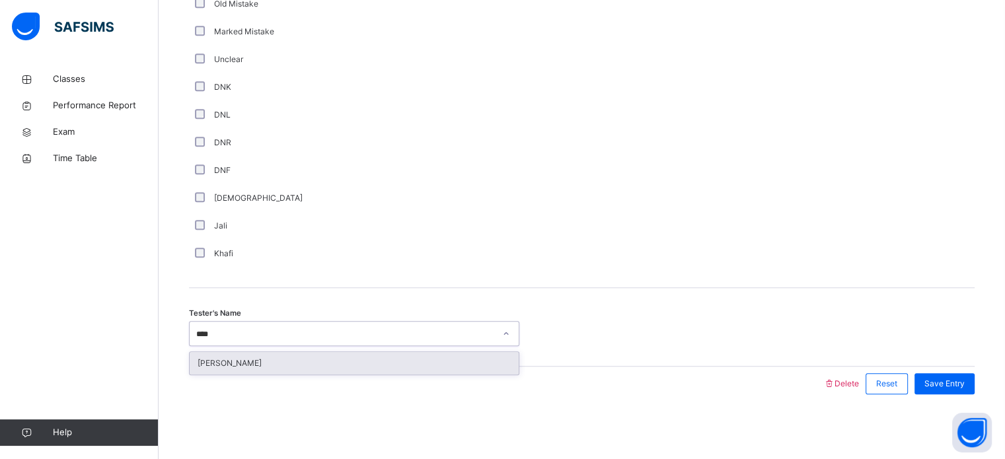
type input "*****"
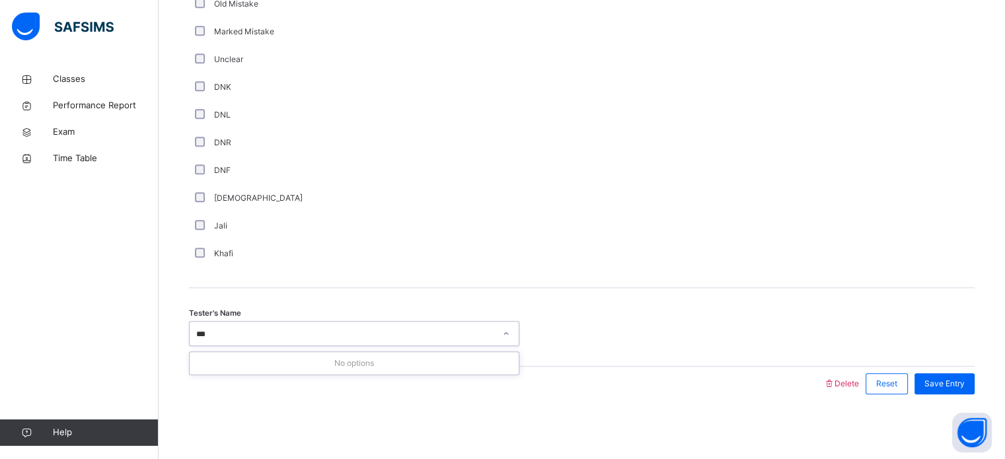
scroll to position [0, 0]
type input "*"
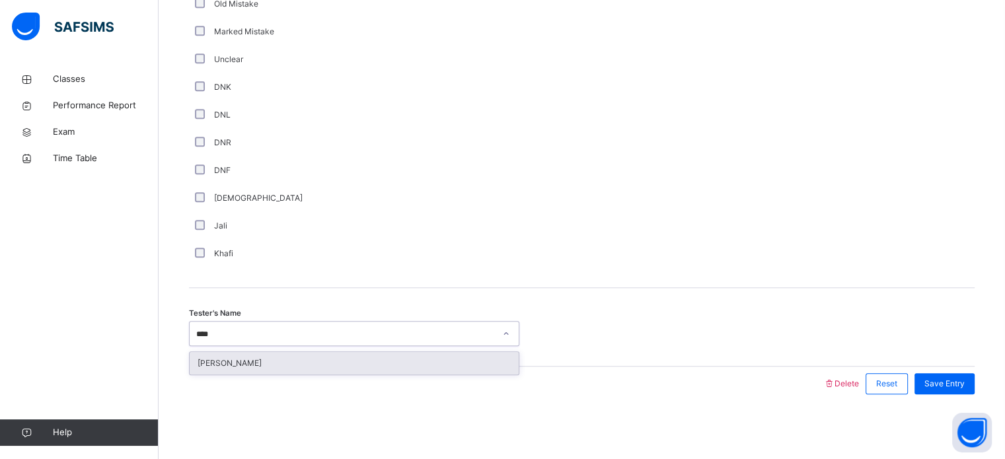
type input "*****"
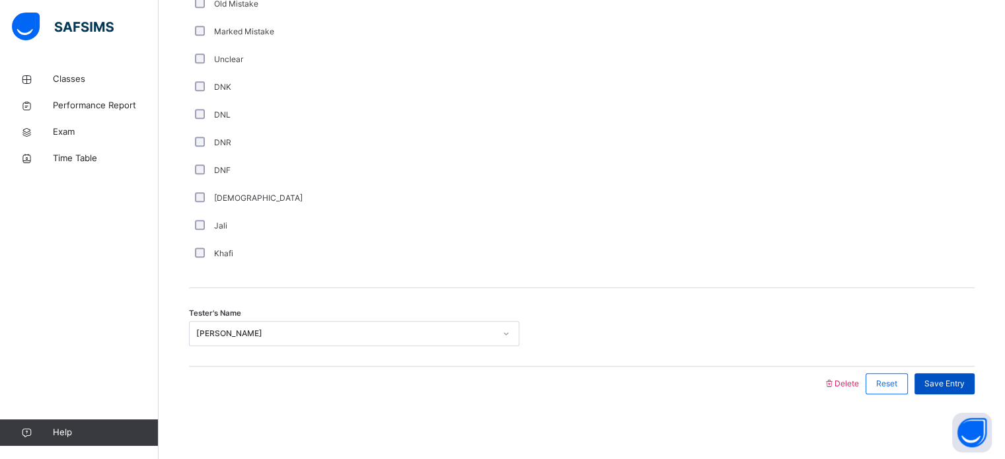
click at [935, 384] on span "Save Entry" at bounding box center [944, 384] width 40 height 12
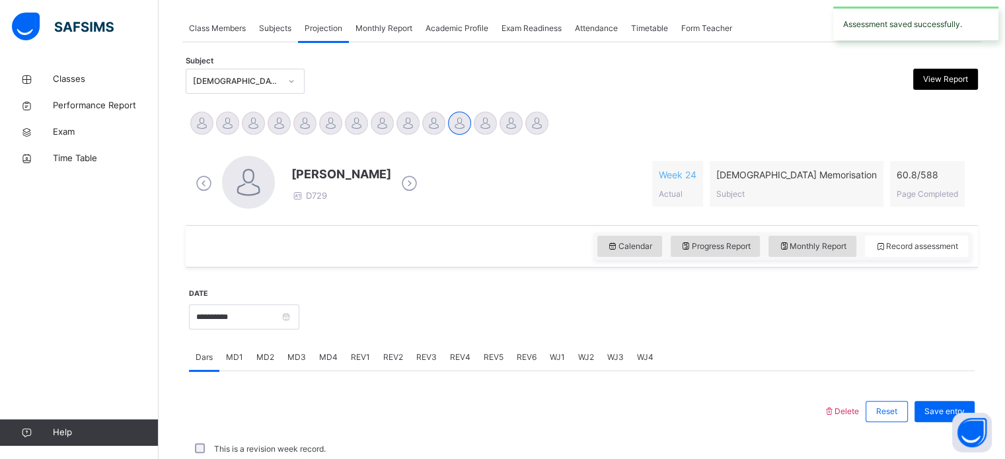
scroll to position [532, 0]
